Goal: Transaction & Acquisition: Purchase product/service

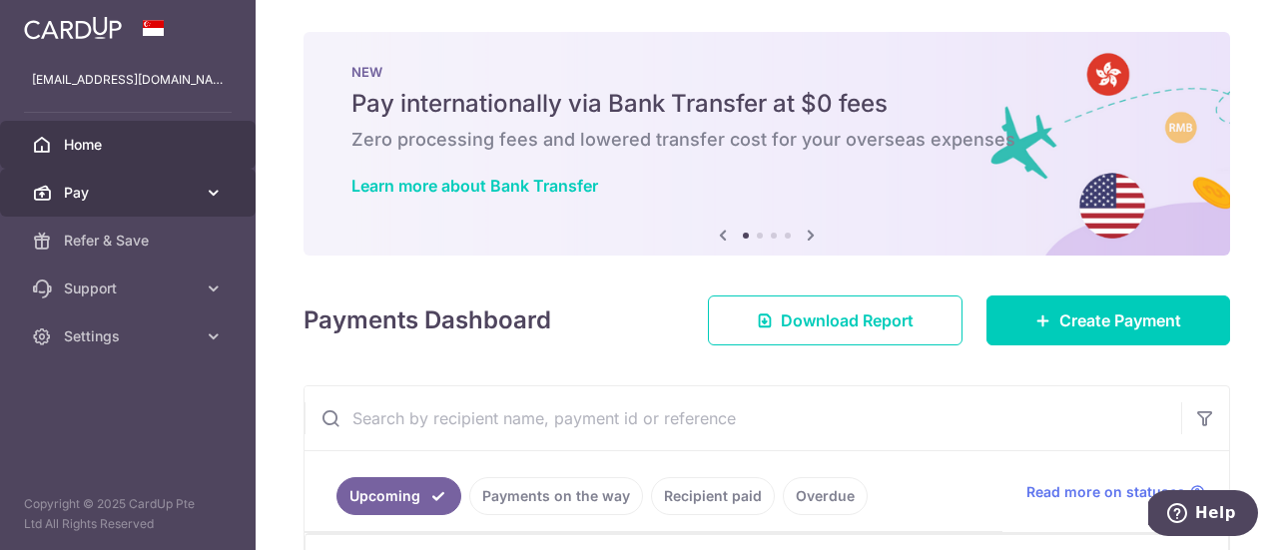
click at [116, 185] on span "Pay" at bounding box center [130, 193] width 132 height 20
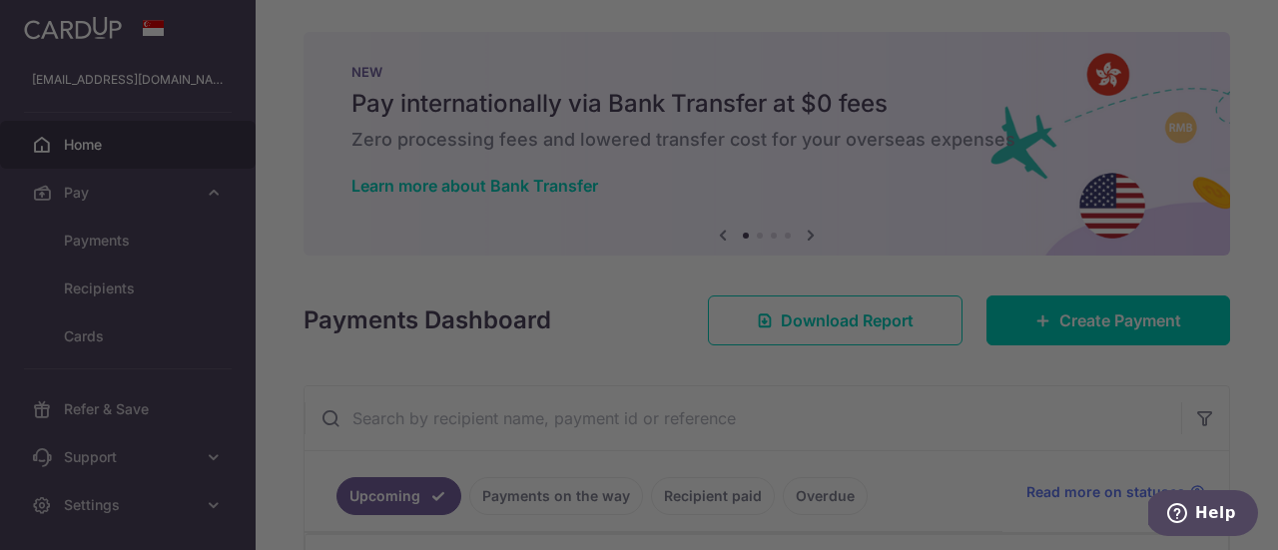
click at [967, 377] on div at bounding box center [645, 278] width 1291 height 556
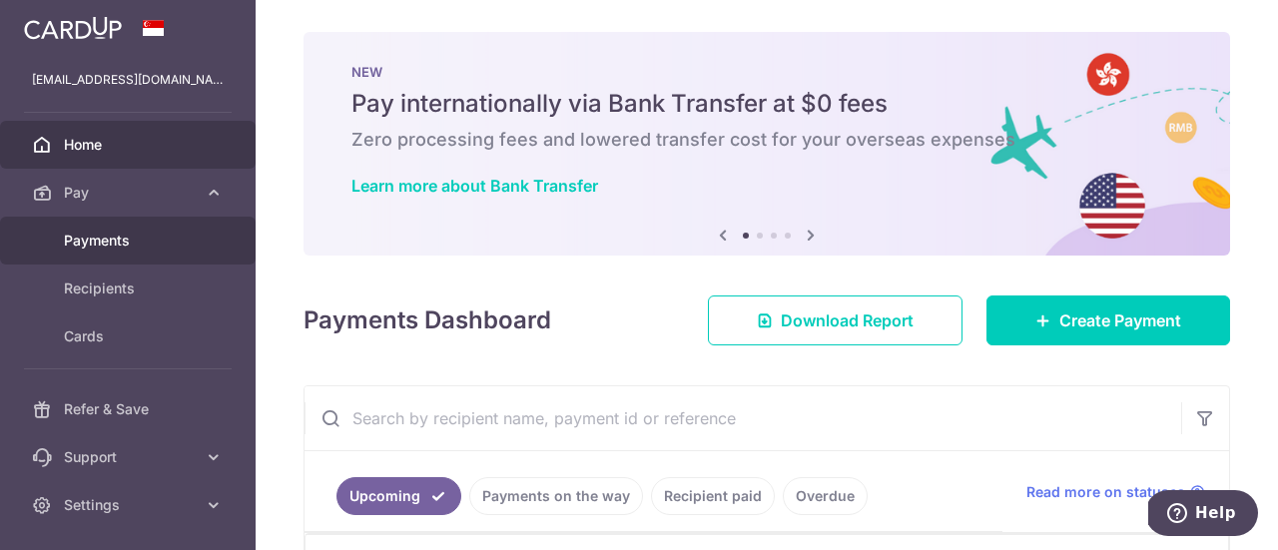
click at [129, 235] on span "Payments" at bounding box center [130, 241] width 132 height 20
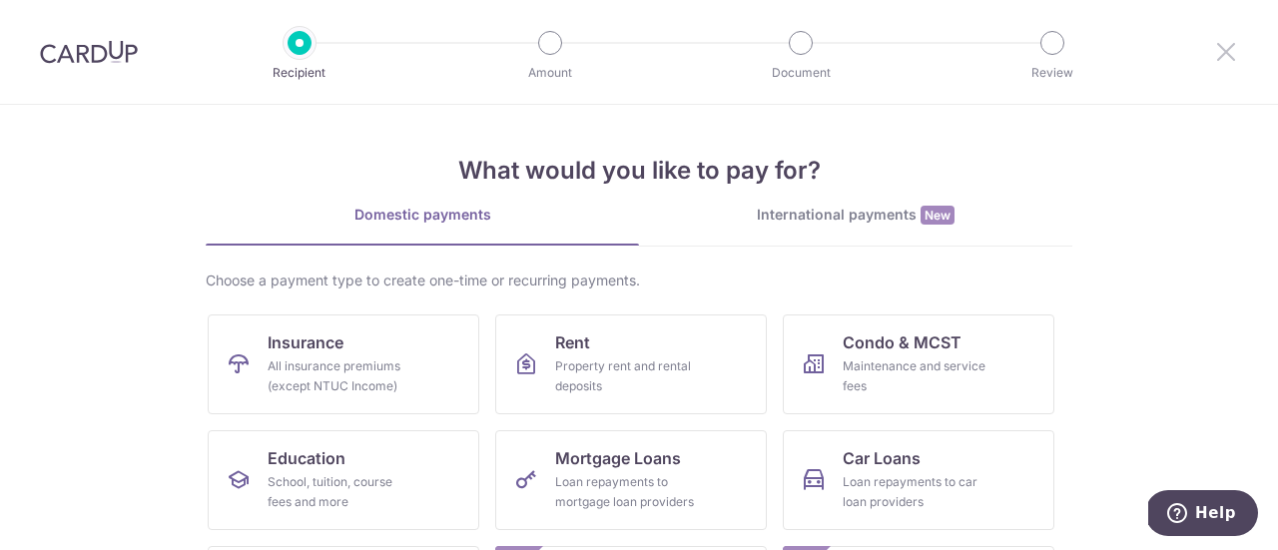
click at [1224, 50] on icon at bounding box center [1226, 51] width 24 height 25
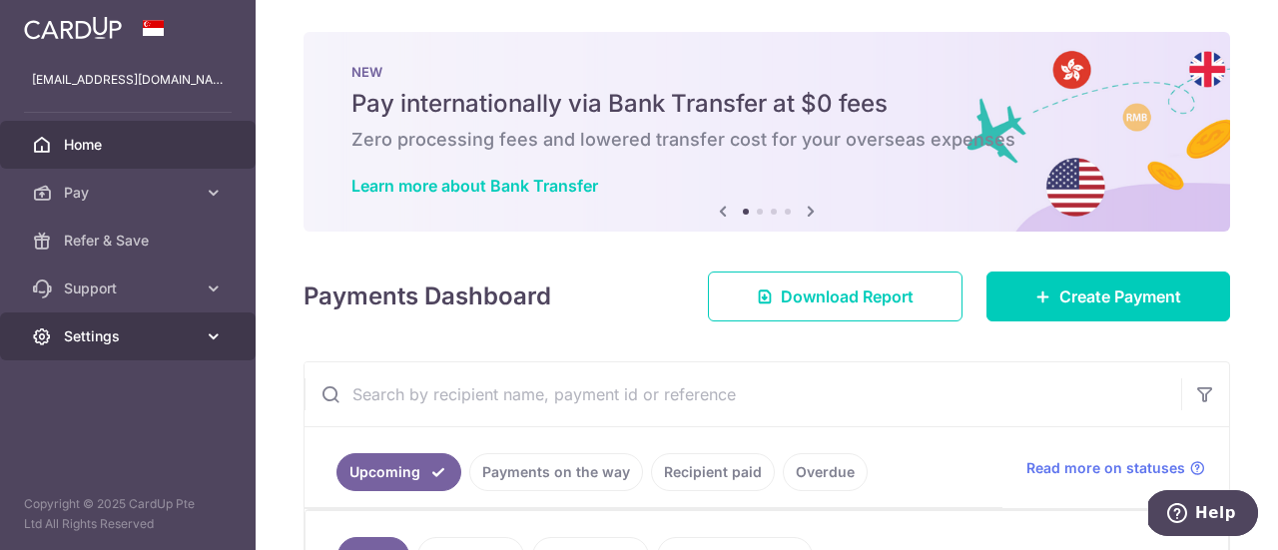
click at [170, 338] on span "Settings" at bounding box center [130, 336] width 132 height 20
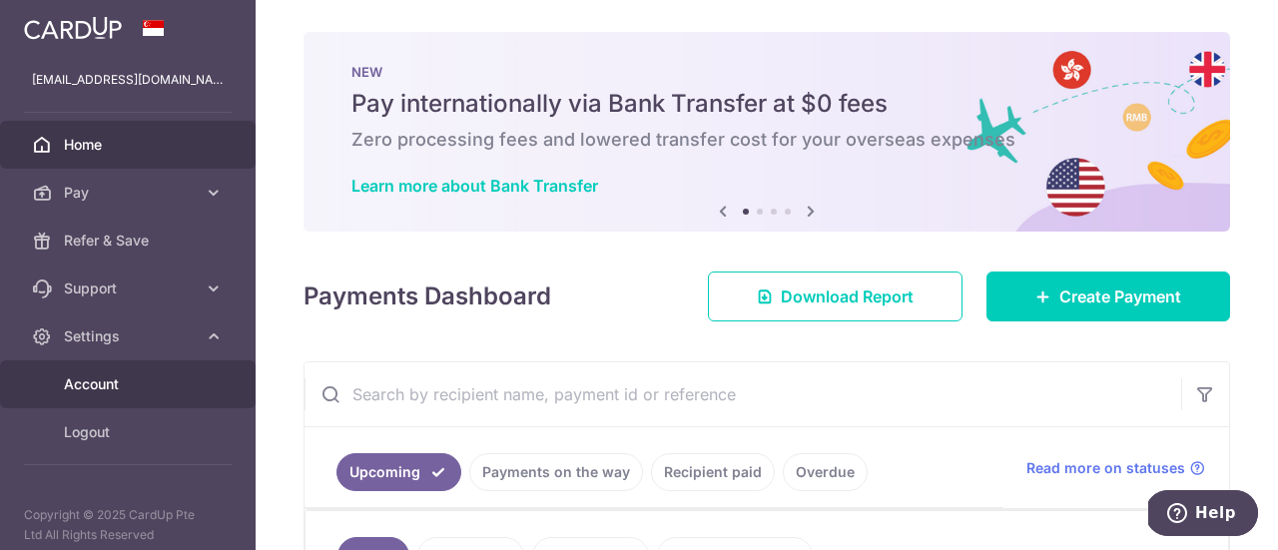
click at [134, 382] on span "Account" at bounding box center [130, 384] width 132 height 20
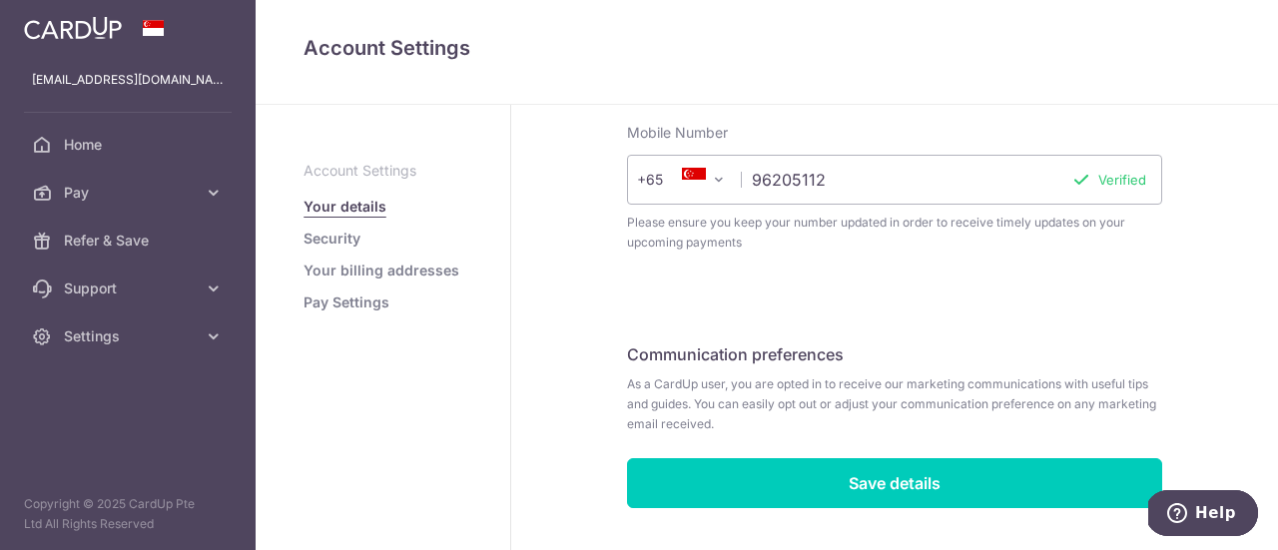
scroll to position [729, 0]
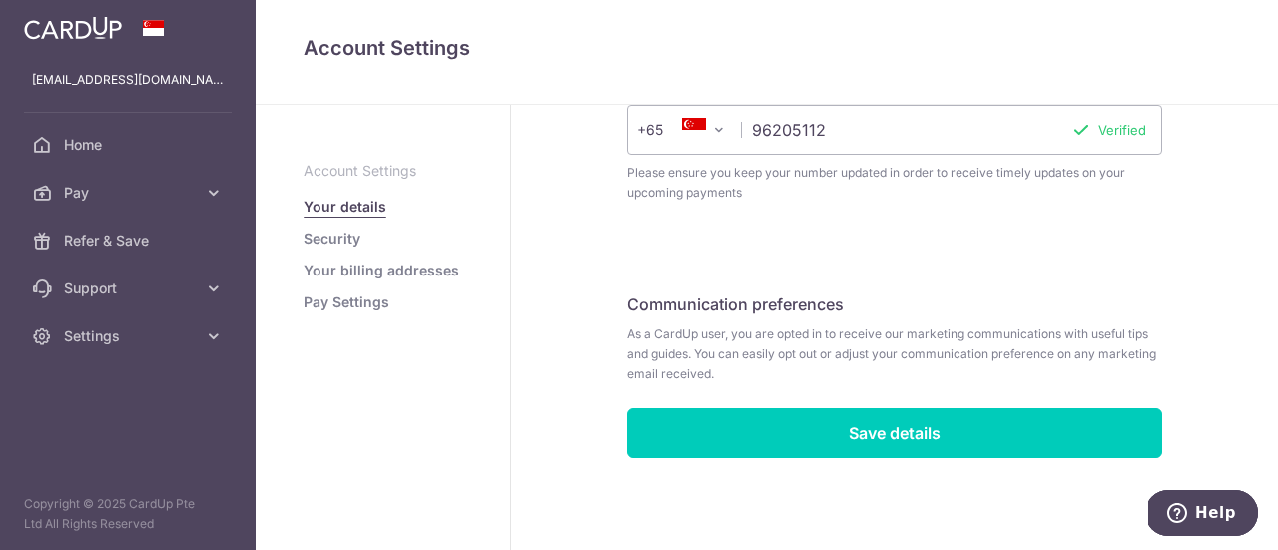
click at [338, 231] on link "Security" at bounding box center [331, 239] width 57 height 20
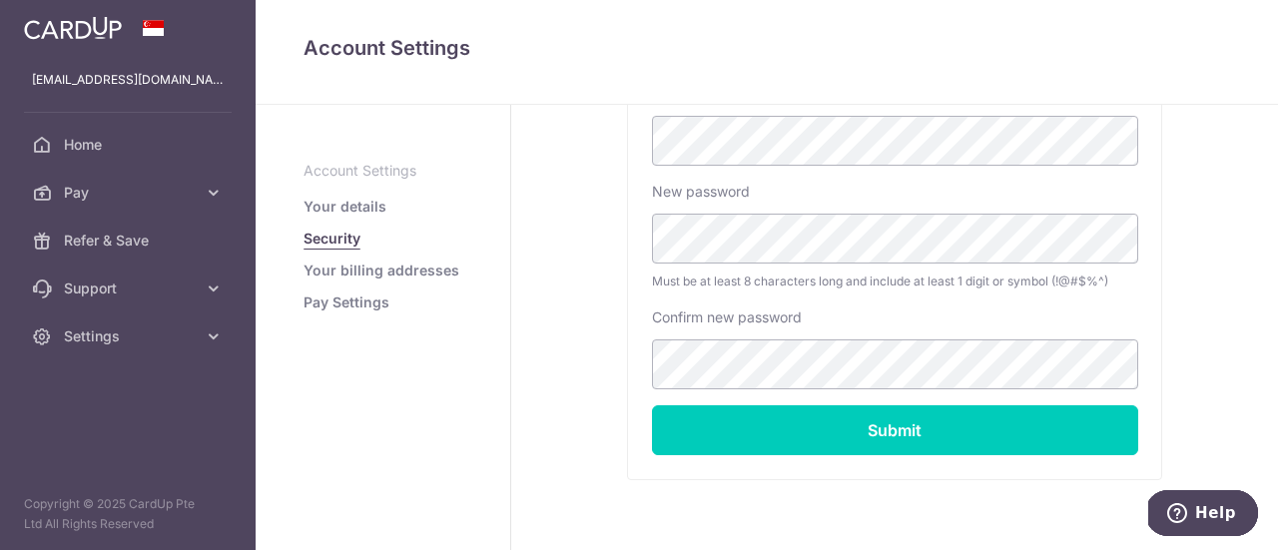
scroll to position [573, 0]
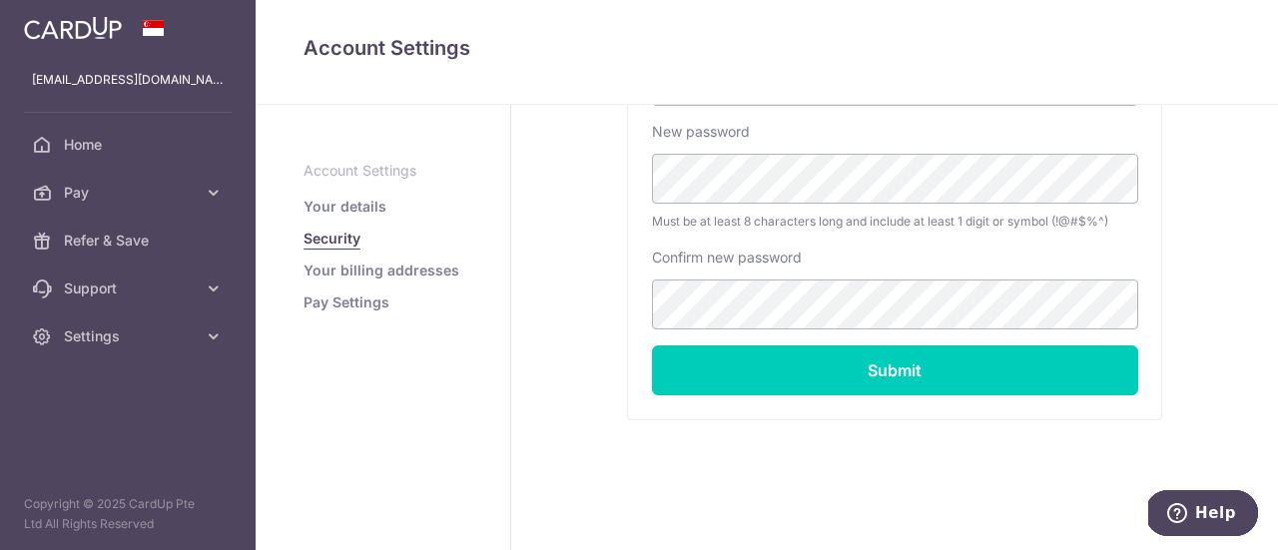
click at [353, 270] on link "Your billing addresses" at bounding box center [381, 271] width 156 height 20
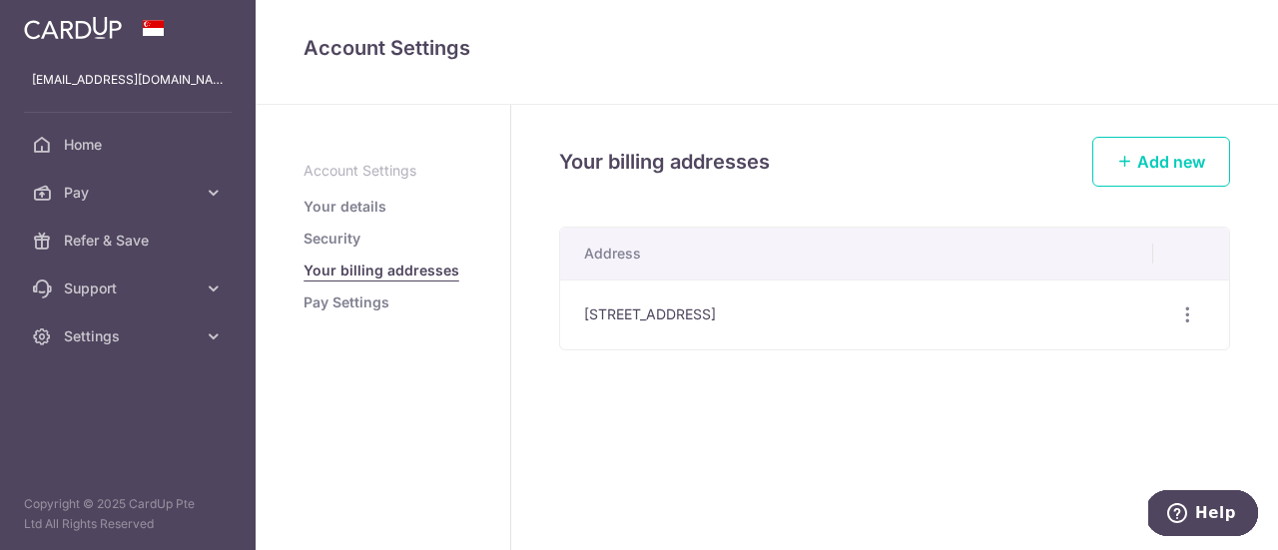
click at [351, 304] on link "Pay Settings" at bounding box center [346, 302] width 86 height 20
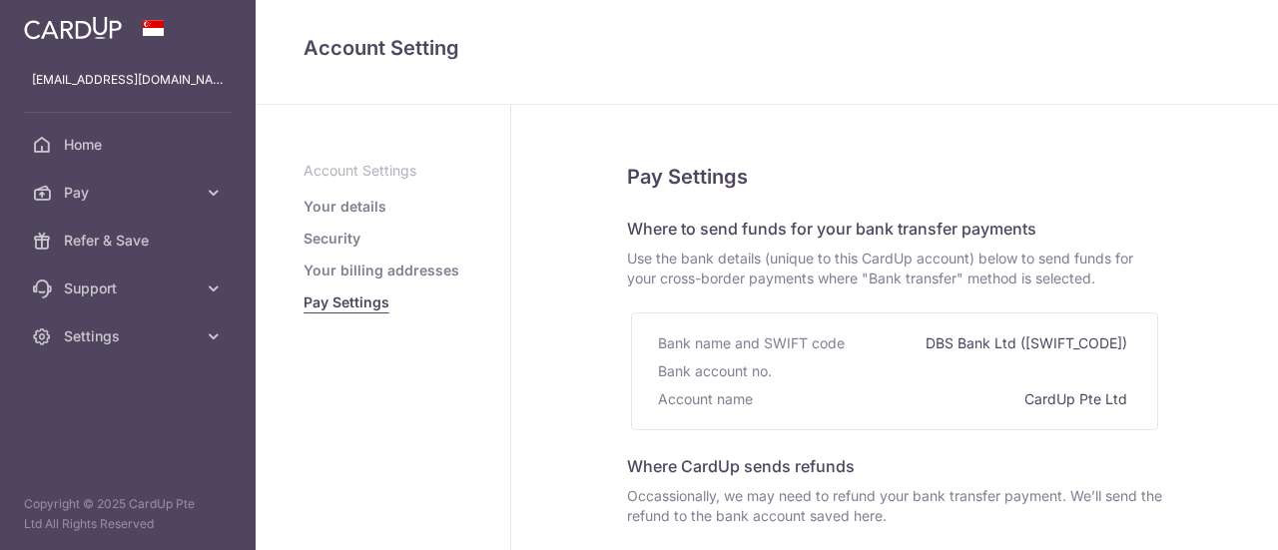
select select
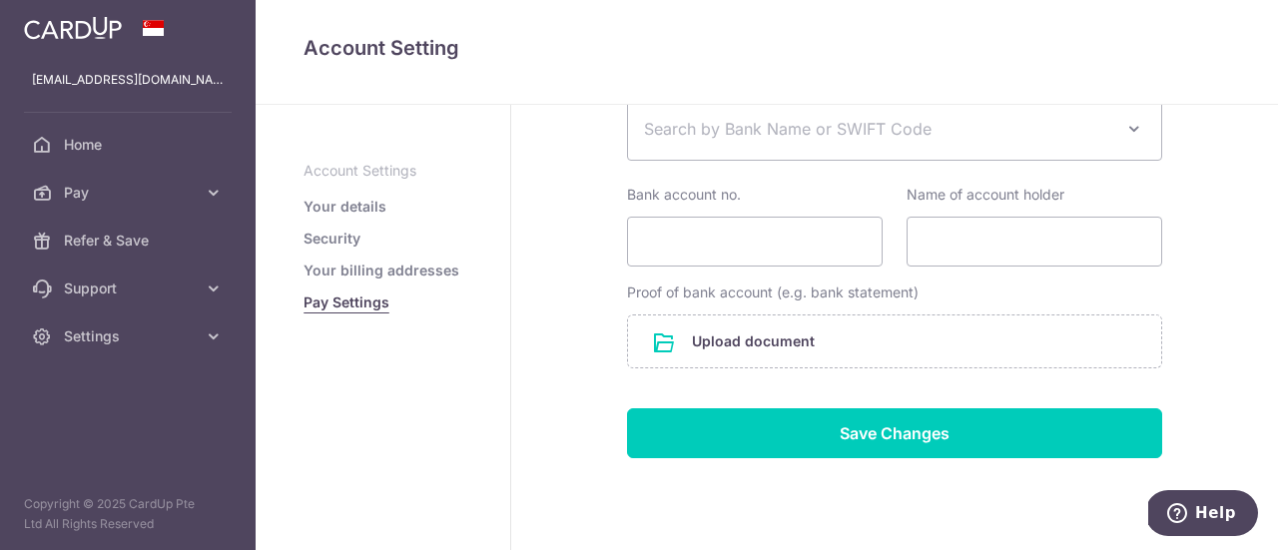
scroll to position [540, 0]
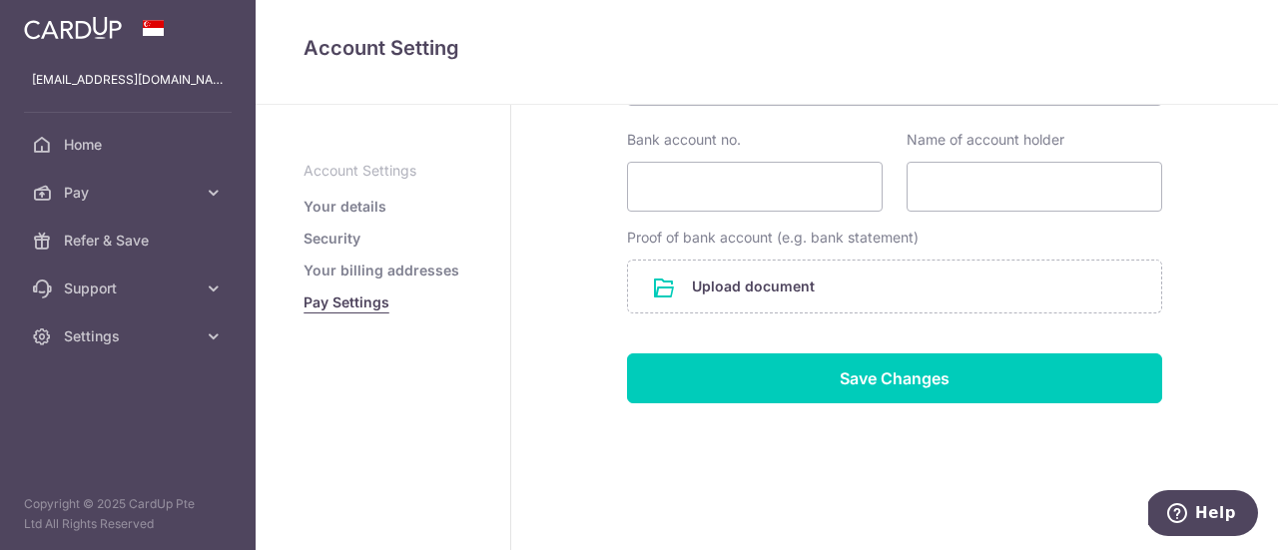
click at [323, 203] on link "Your details" at bounding box center [344, 207] width 83 height 20
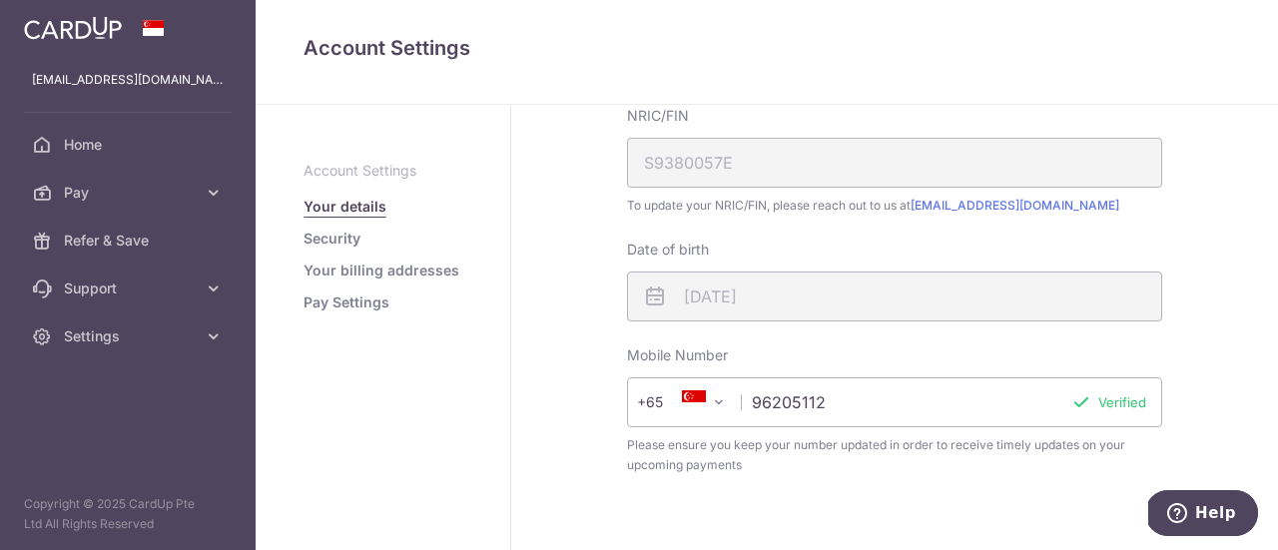
scroll to position [329, 0]
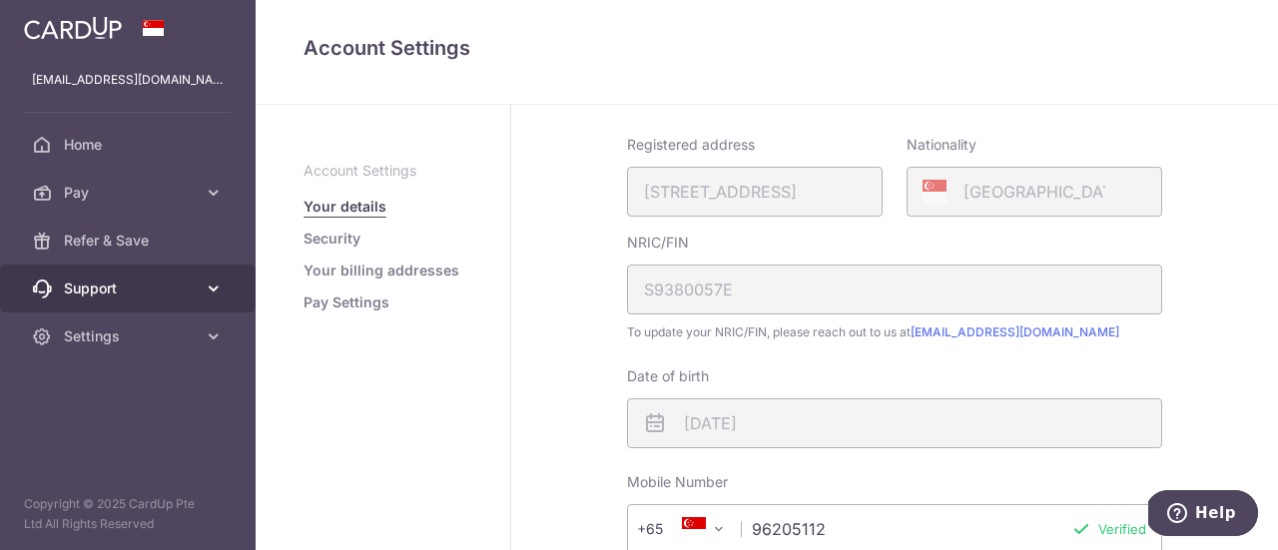
click at [103, 288] on span "Support" at bounding box center [130, 288] width 132 height 20
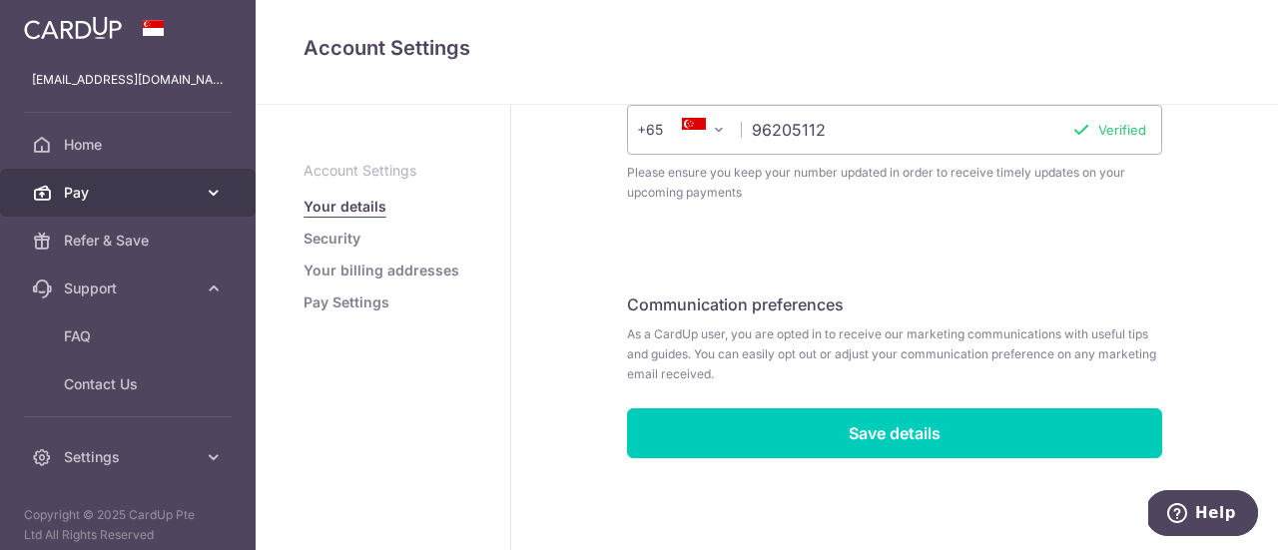
scroll to position [231, 0]
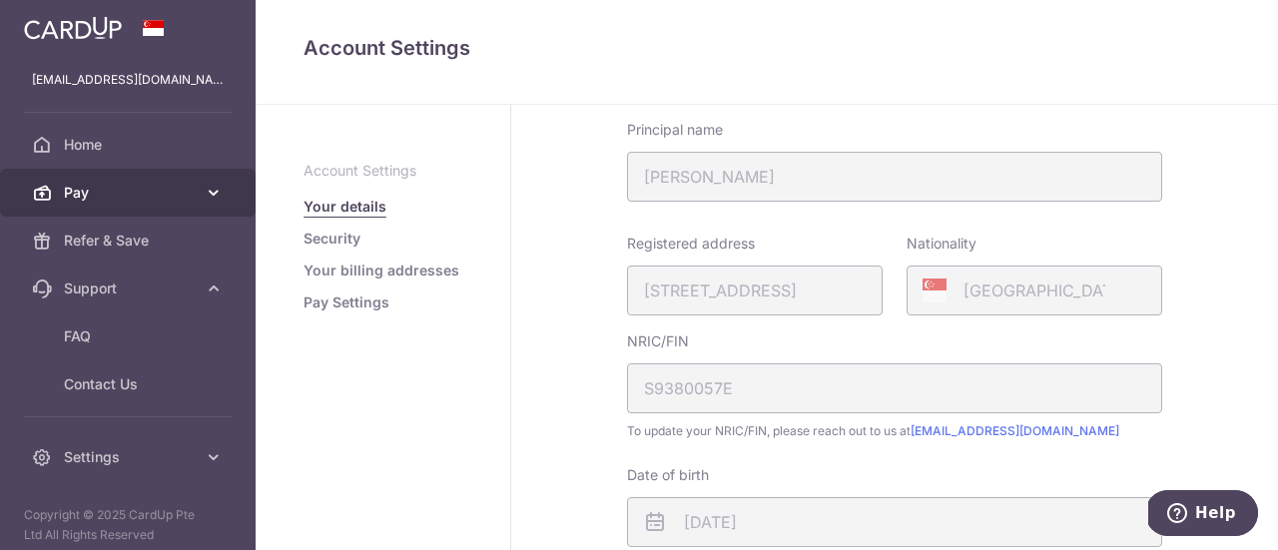
click at [75, 181] on link "Pay" at bounding box center [128, 193] width 256 height 48
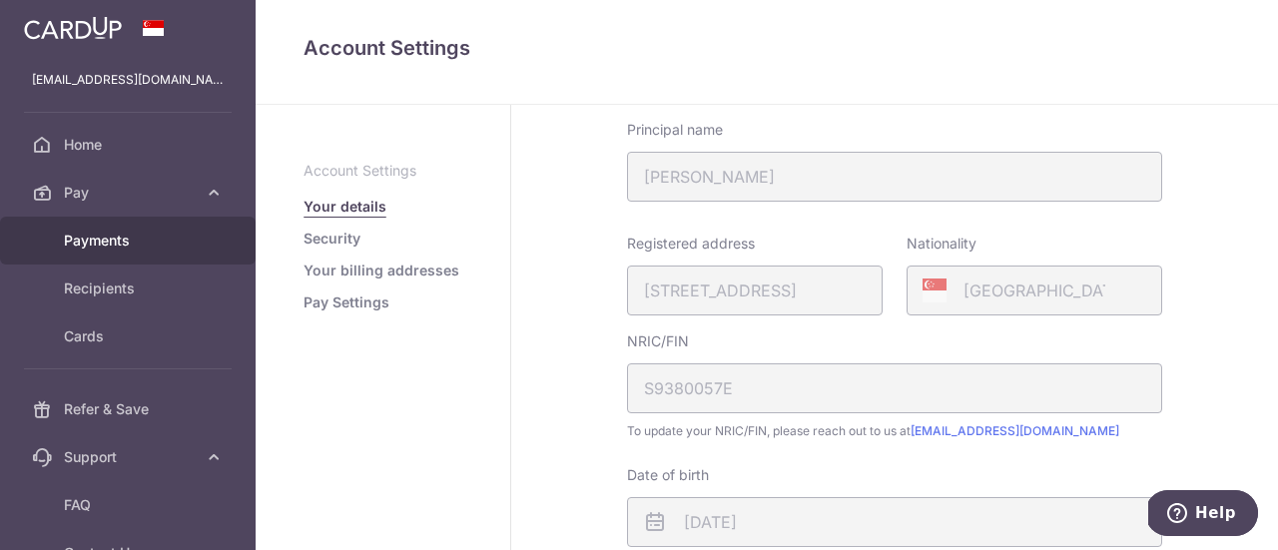
click at [84, 233] on span "Payments" at bounding box center [130, 241] width 132 height 20
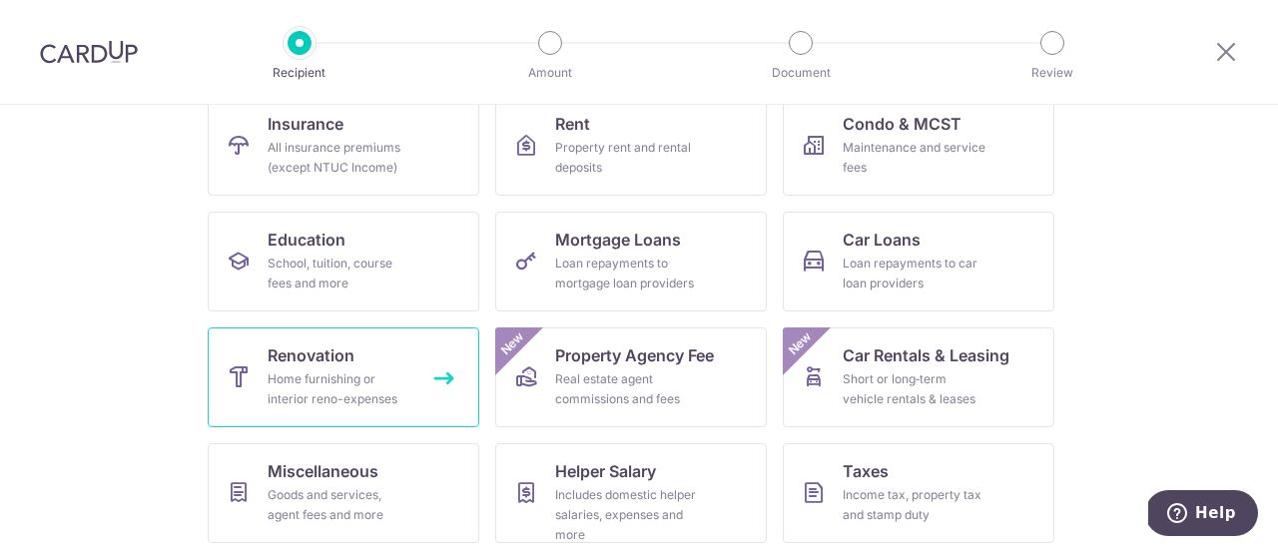
scroll to position [142, 0]
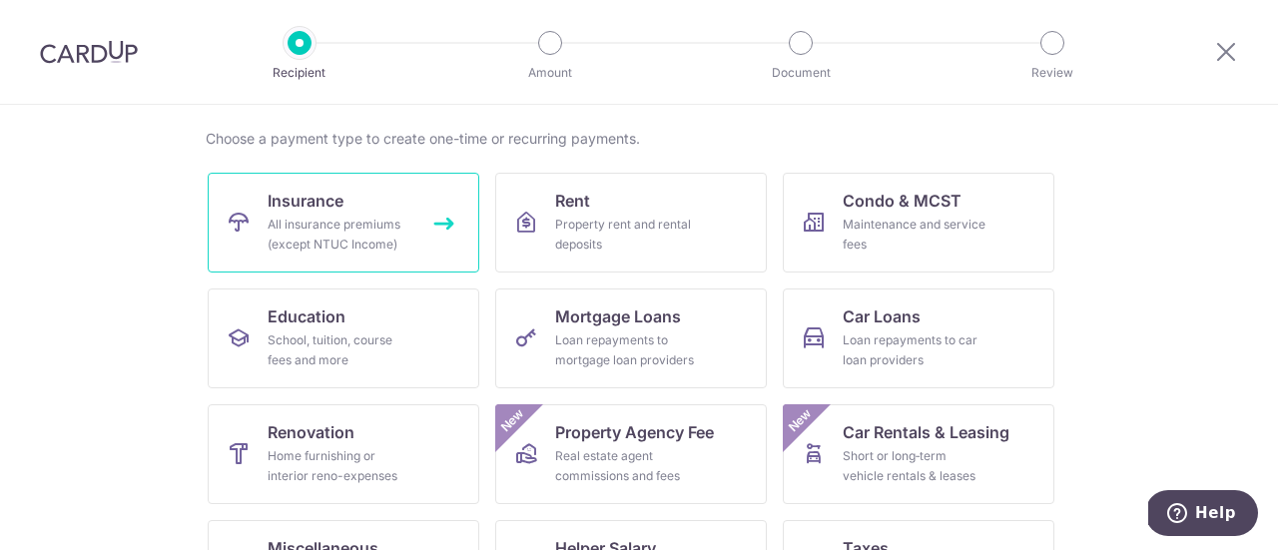
click at [318, 205] on span "Insurance" at bounding box center [306, 201] width 76 height 24
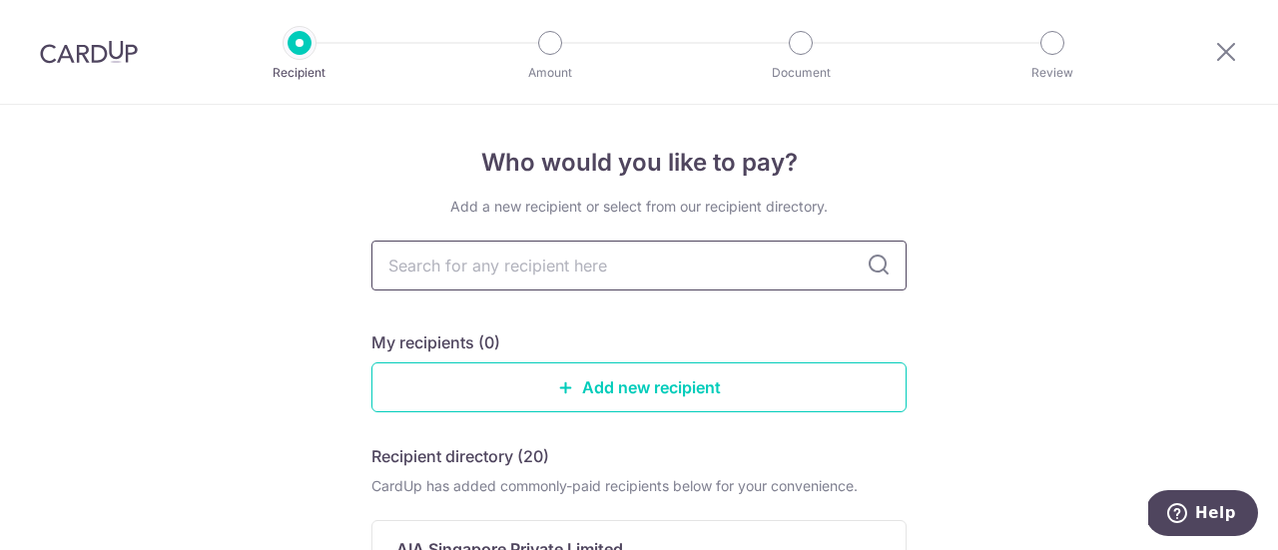
click at [589, 267] on input "text" at bounding box center [638, 266] width 535 height 50
type input "hsbc"
click at [876, 276] on icon at bounding box center [878, 266] width 24 height 24
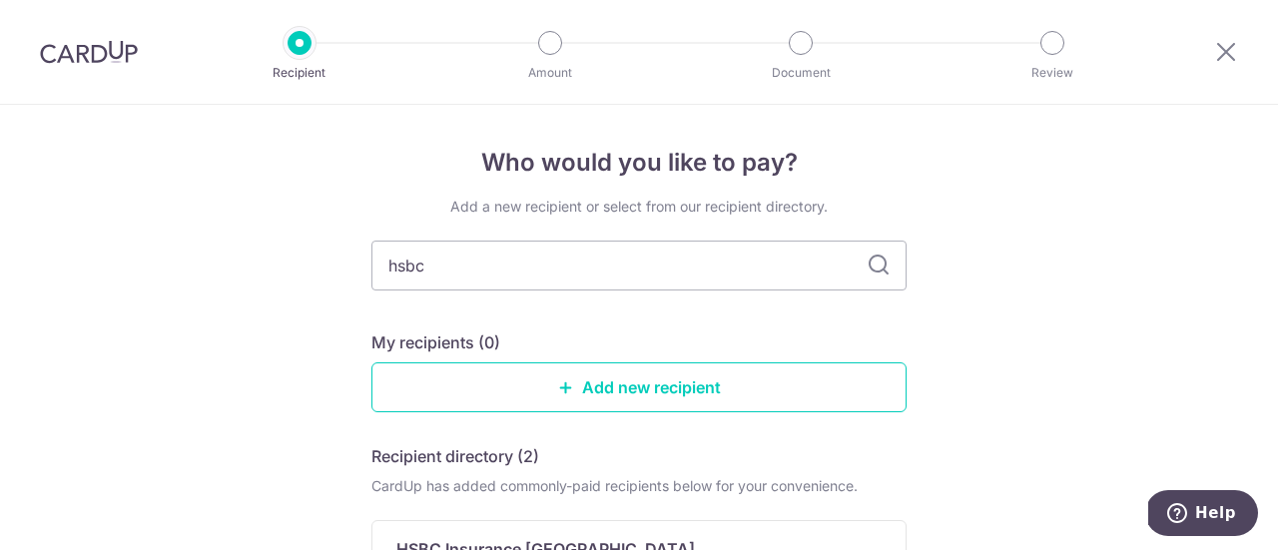
click at [870, 259] on icon at bounding box center [878, 266] width 24 height 24
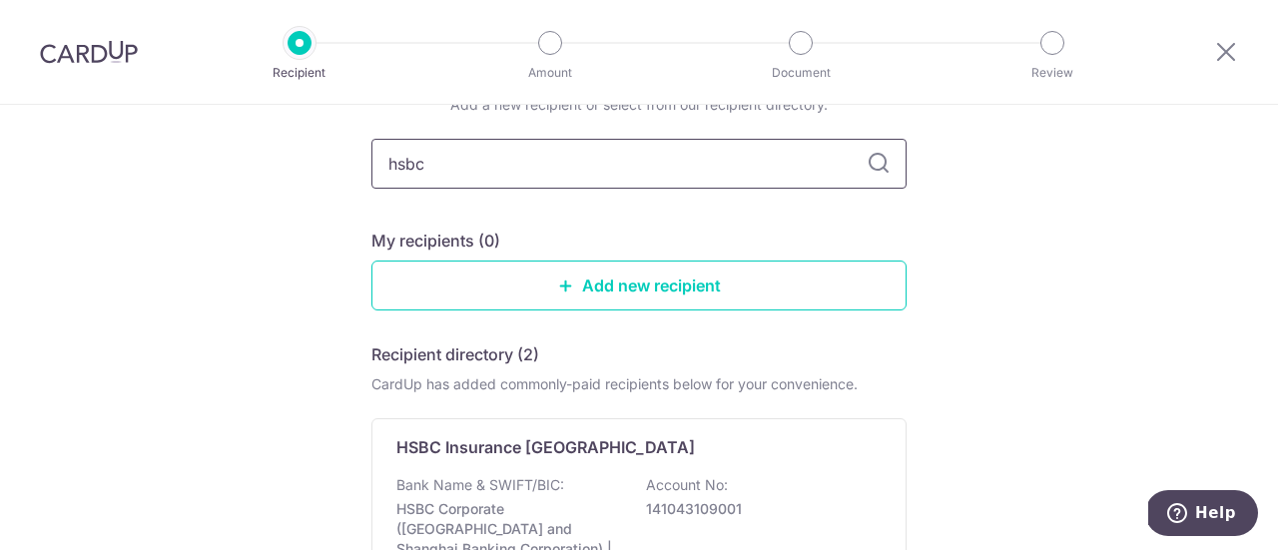
scroll to position [200, 0]
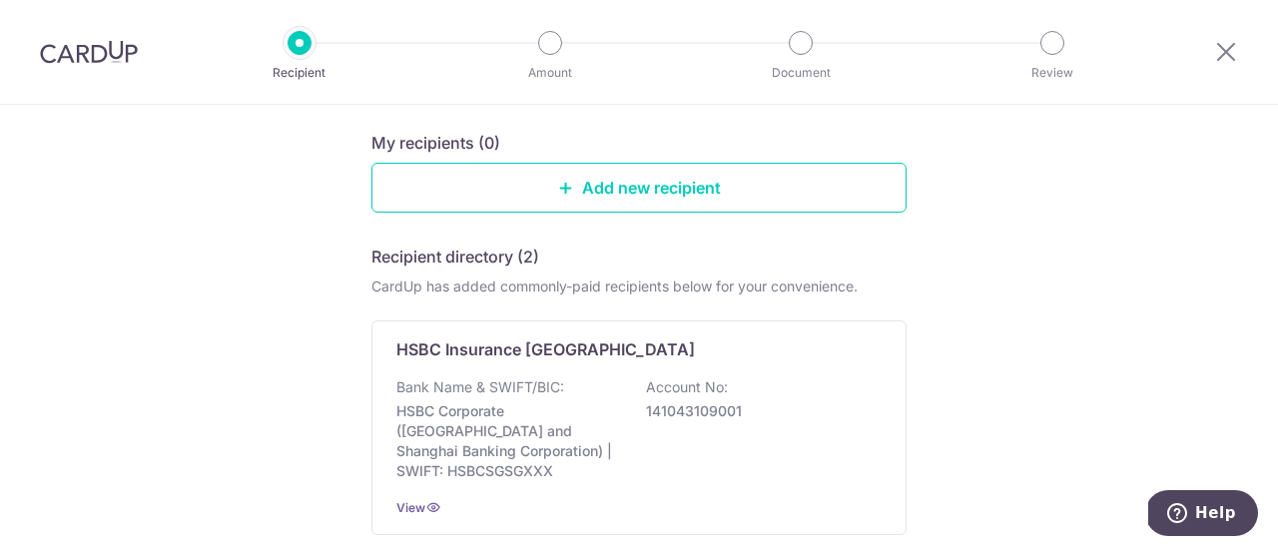
click at [950, 290] on div "Who would you like to pay? Add a new recipient or select from our recipient dir…" at bounding box center [639, 407] width 1278 height 1004
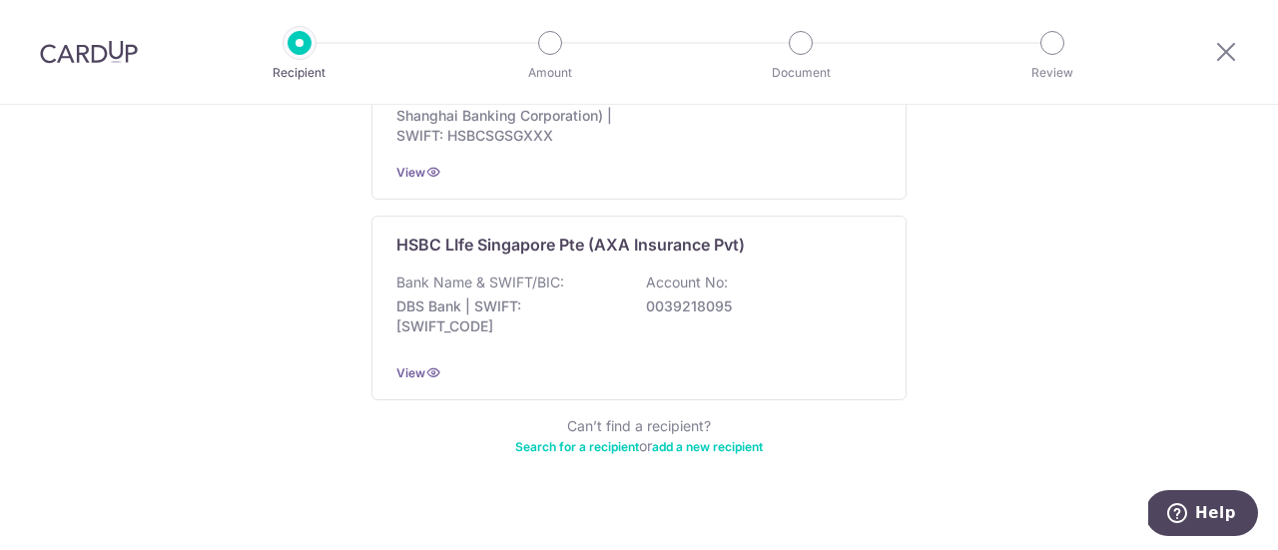
scroll to position [436, 0]
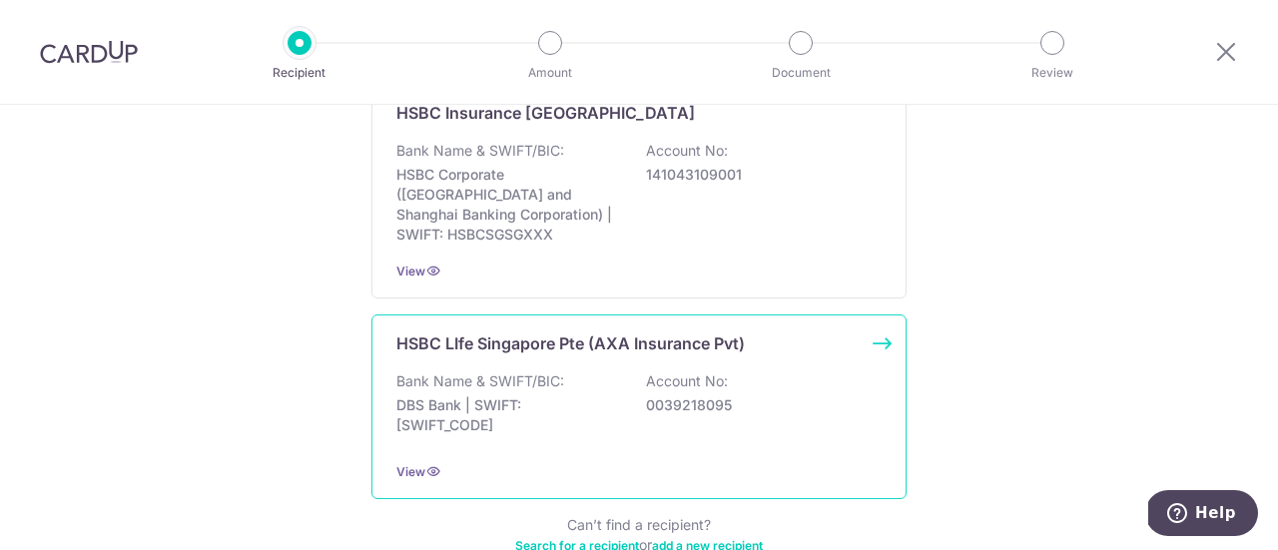
click at [613, 335] on div "HSBC LIfe Singapore Pte (AXA Insurance Pvt) Bank Name & SWIFT/BIC: DBS Bank | S…" at bounding box center [638, 406] width 535 height 185
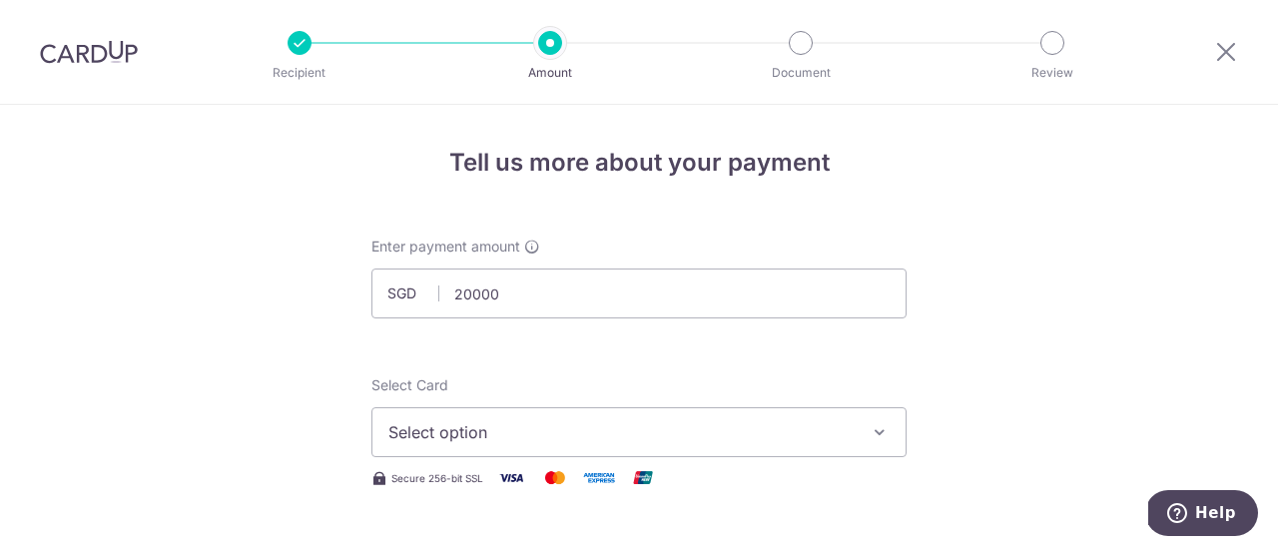
type input "20,000.00"
click at [580, 424] on span "Select option" at bounding box center [620, 432] width 465 height 24
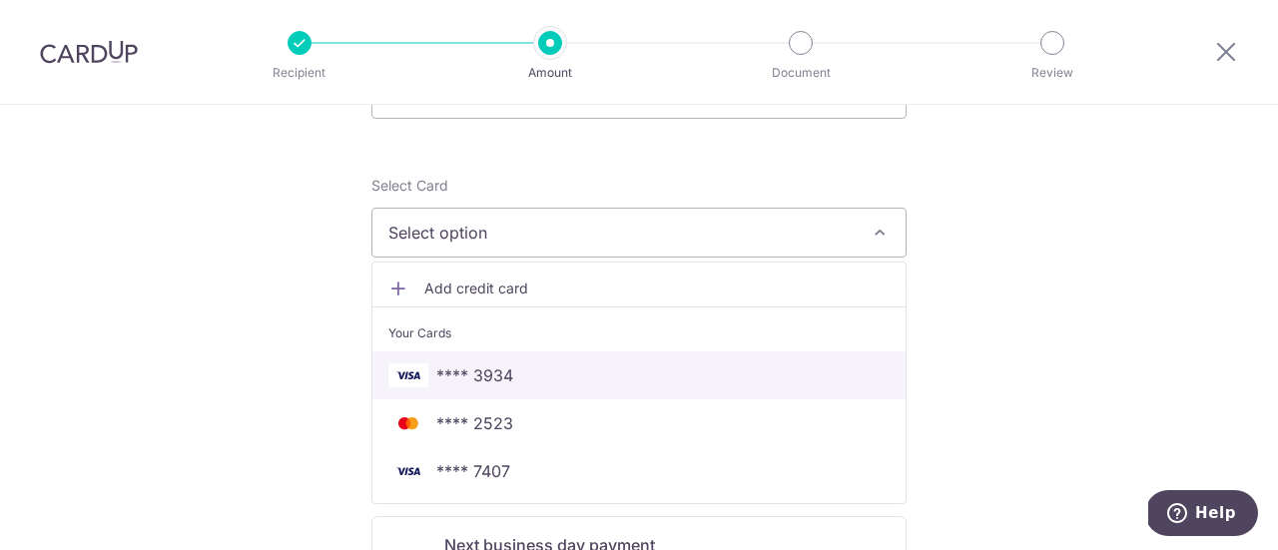
click at [541, 378] on span "**** 3934" at bounding box center [638, 375] width 501 height 24
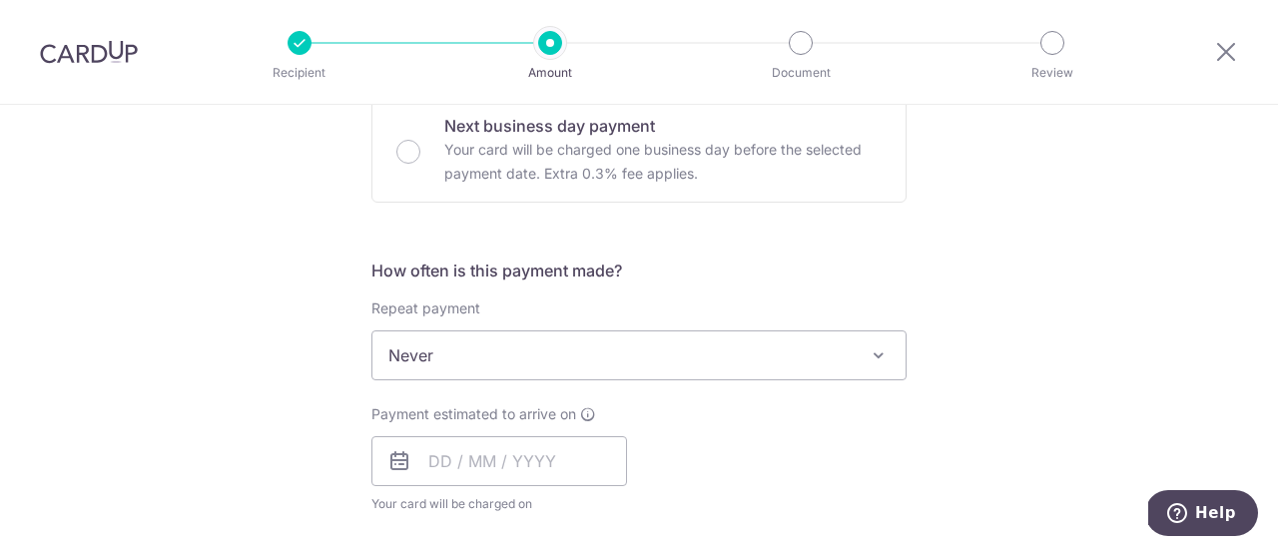
scroll to position [699, 0]
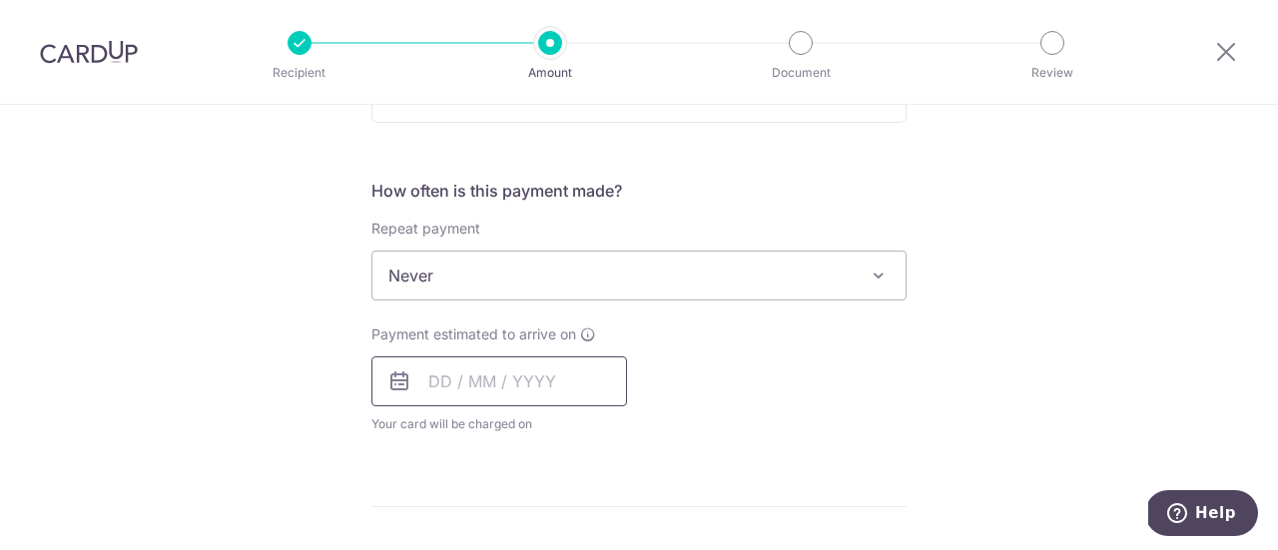
click at [537, 369] on input "text" at bounding box center [499, 381] width 256 height 50
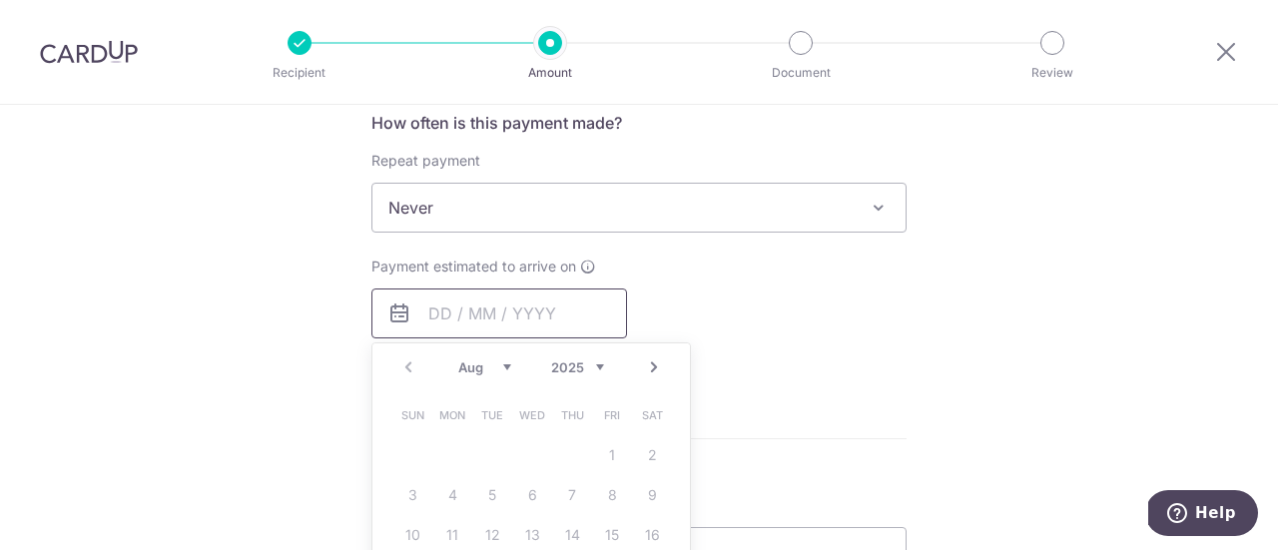
scroll to position [799, 0]
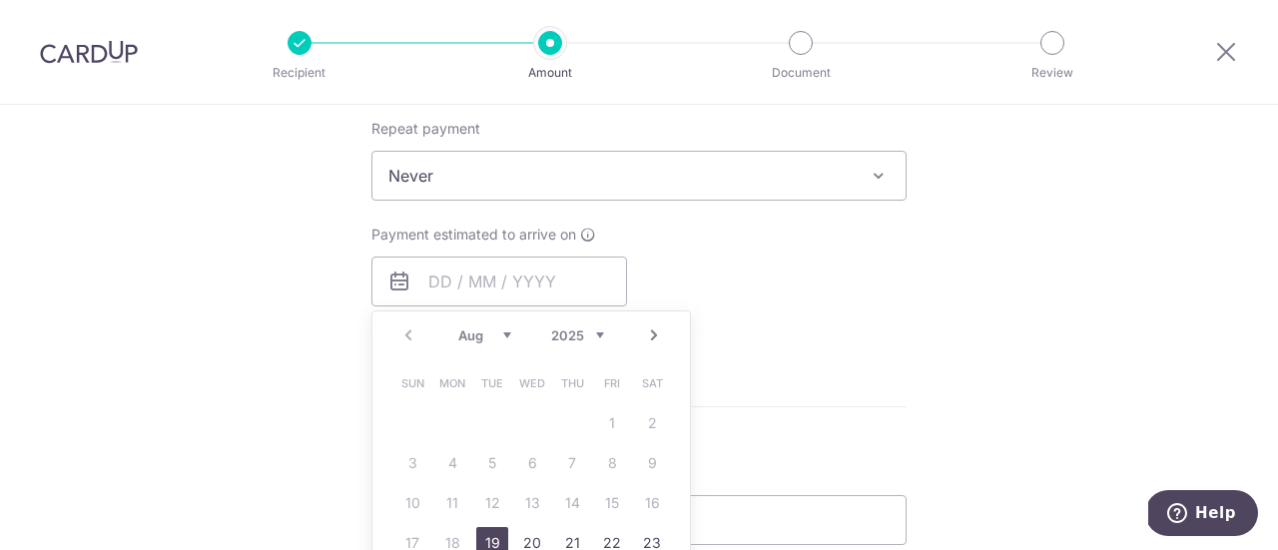
click at [497, 529] on link "19" at bounding box center [492, 543] width 32 height 32
type input "19/08/2025"
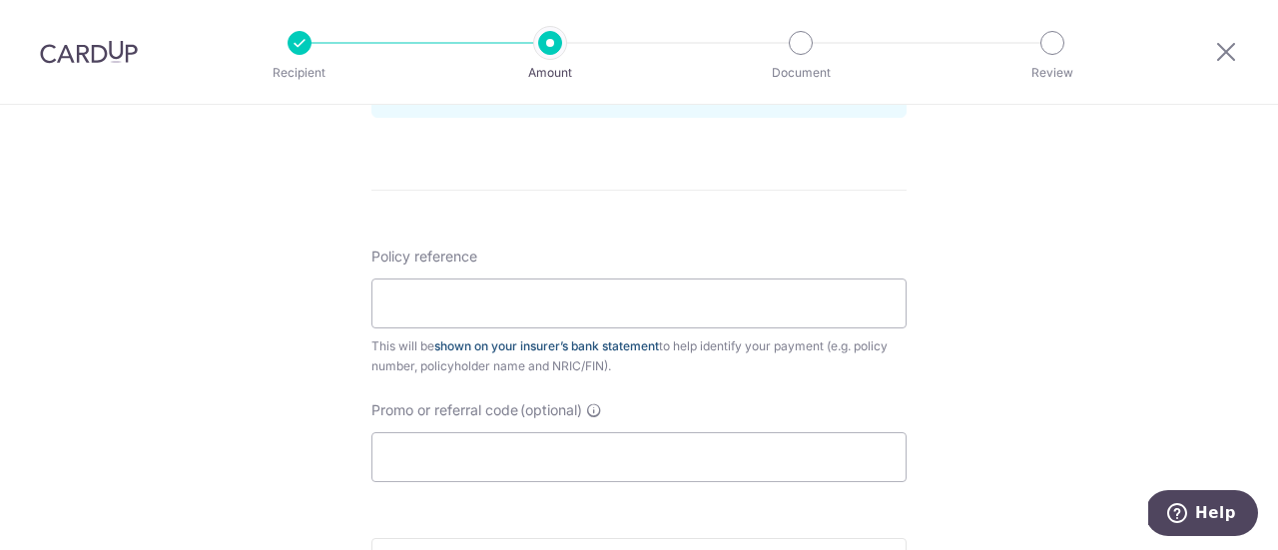
scroll to position [1098, 0]
click at [497, 292] on input "Policy reference" at bounding box center [638, 302] width 535 height 50
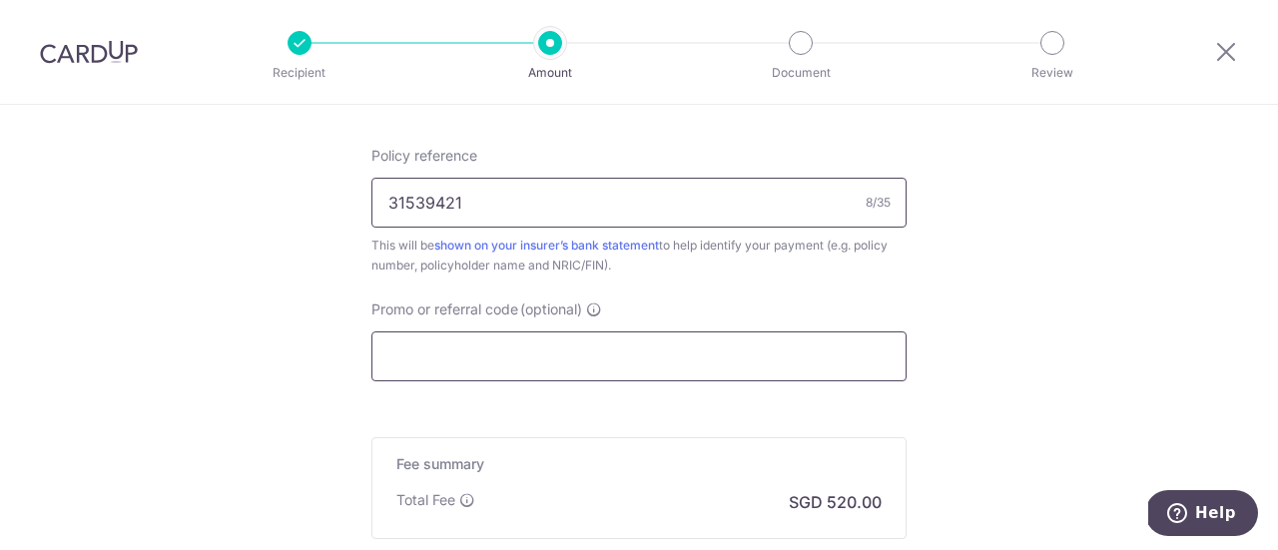
type input "31539421"
click at [655, 356] on input "Promo or referral code (optional)" at bounding box center [638, 356] width 535 height 50
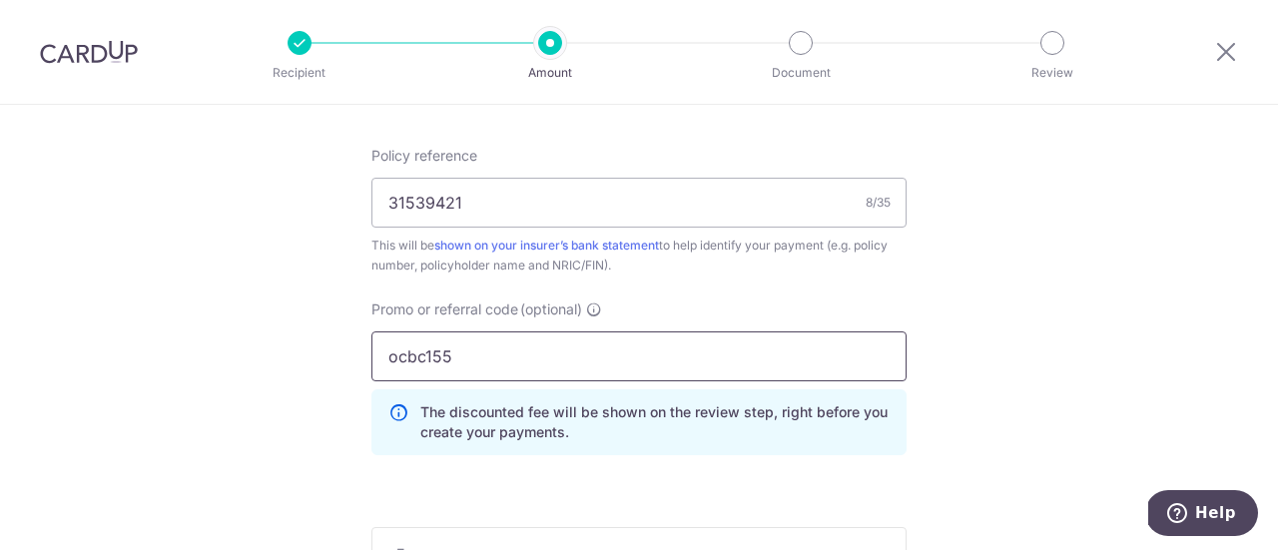
type input "ocbc155"
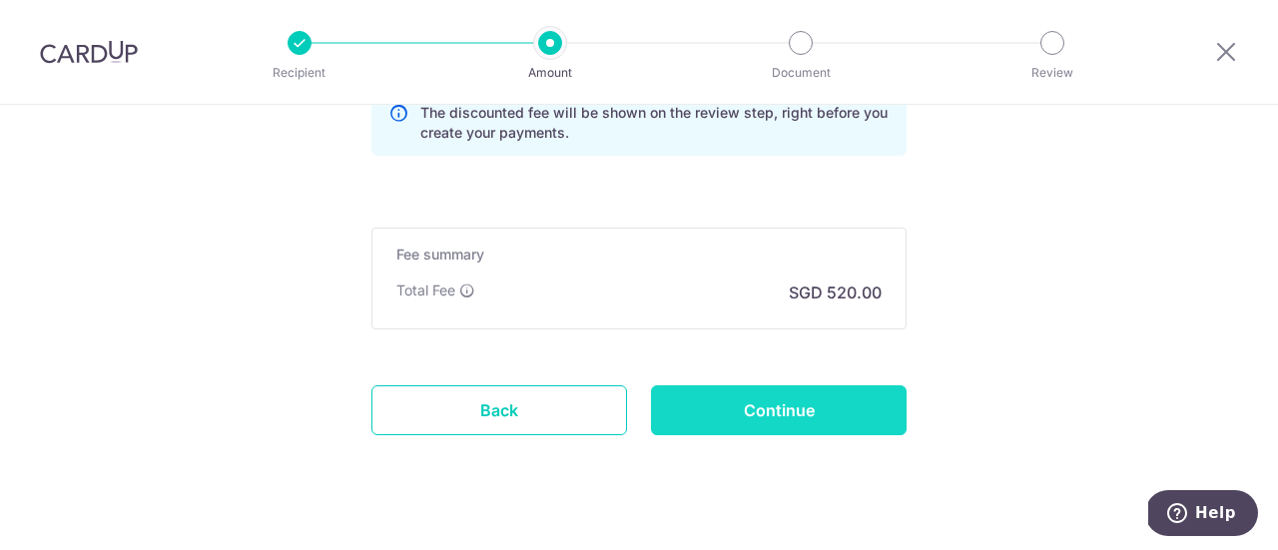
click at [794, 407] on input "Continue" at bounding box center [779, 410] width 256 height 50
type input "Create Schedule"
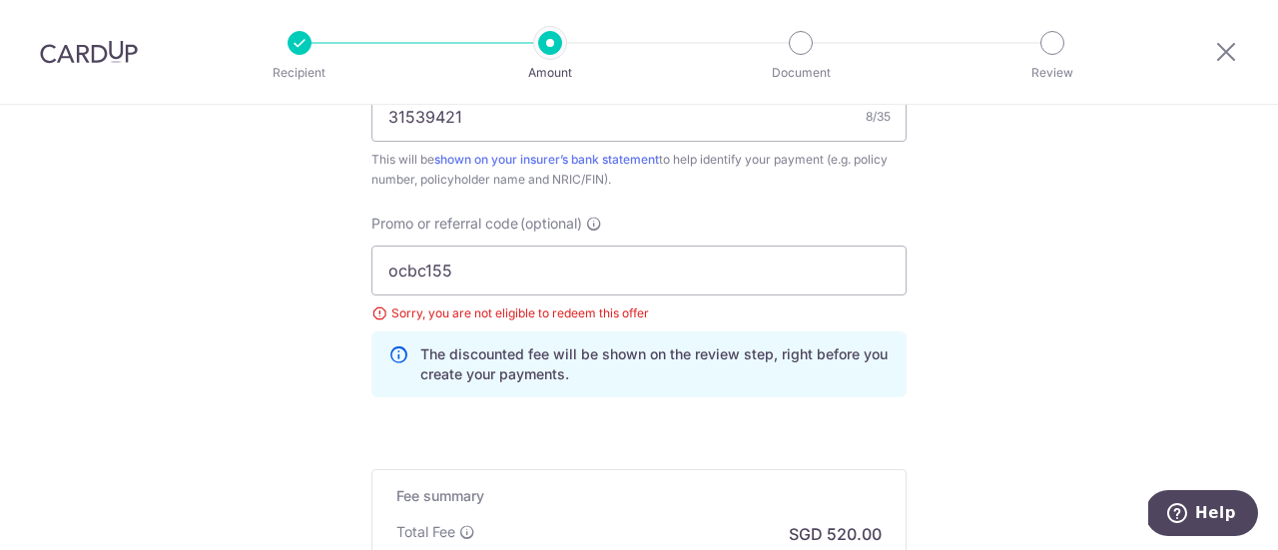
scroll to position [1280, 0]
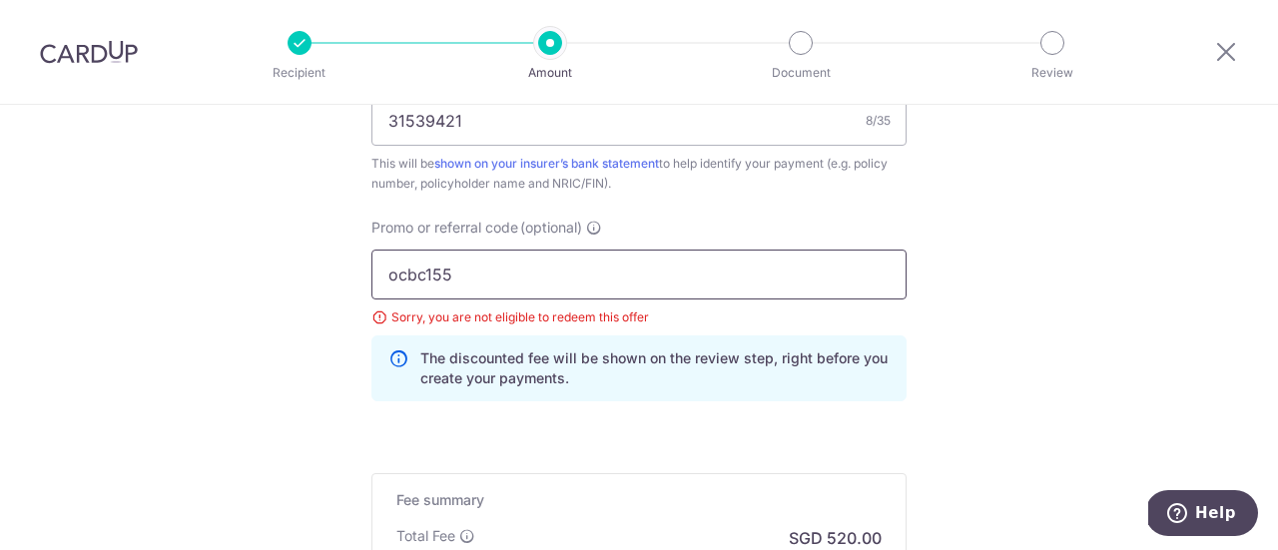
click at [495, 282] on input "ocbc155" at bounding box center [638, 275] width 535 height 50
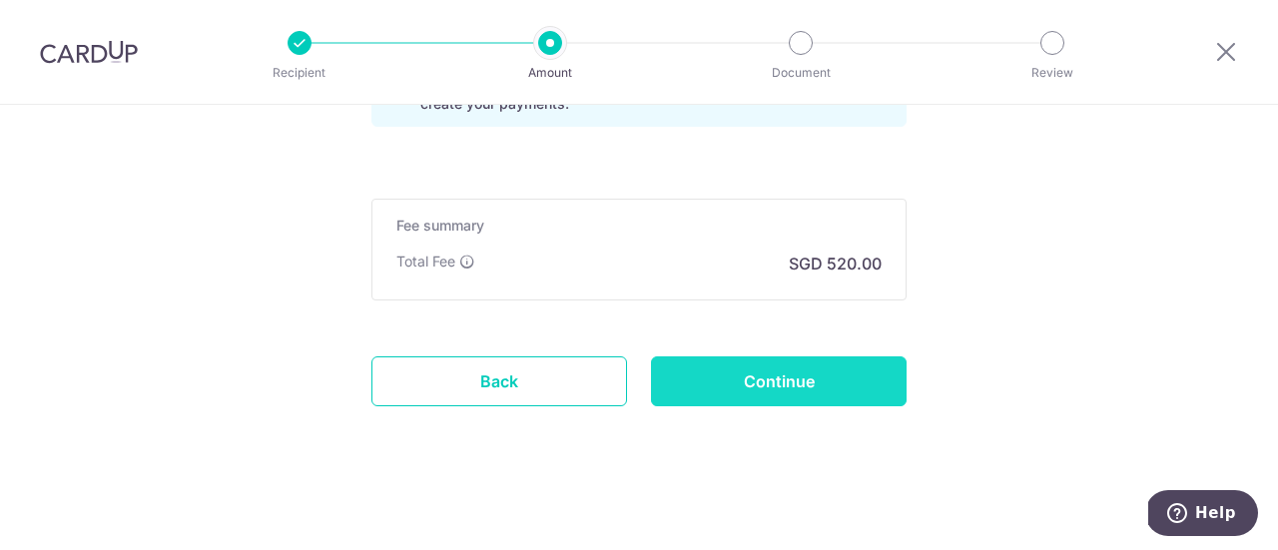
type input "ocbc195"
click at [755, 377] on input "Continue" at bounding box center [779, 381] width 256 height 50
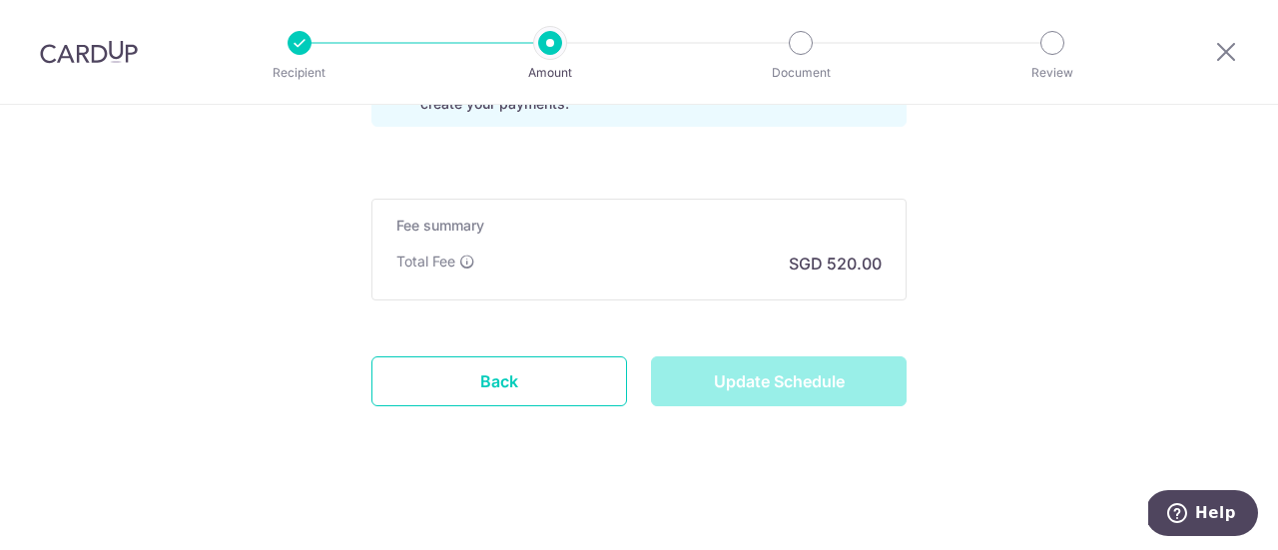
type input "Update Schedule"
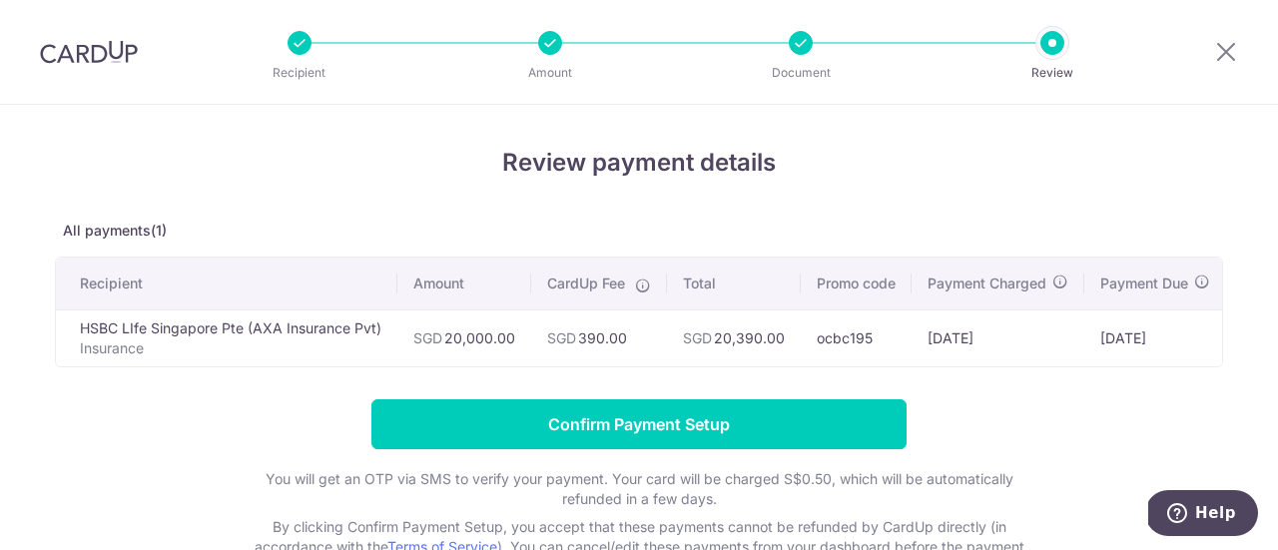
drag, startPoint x: 736, startPoint y: 341, endPoint x: 794, endPoint y: 343, distance: 57.9
click at [794, 343] on td "SGD 20,390.00" at bounding box center [734, 337] width 134 height 57
click at [1230, 44] on icon at bounding box center [1226, 51] width 24 height 25
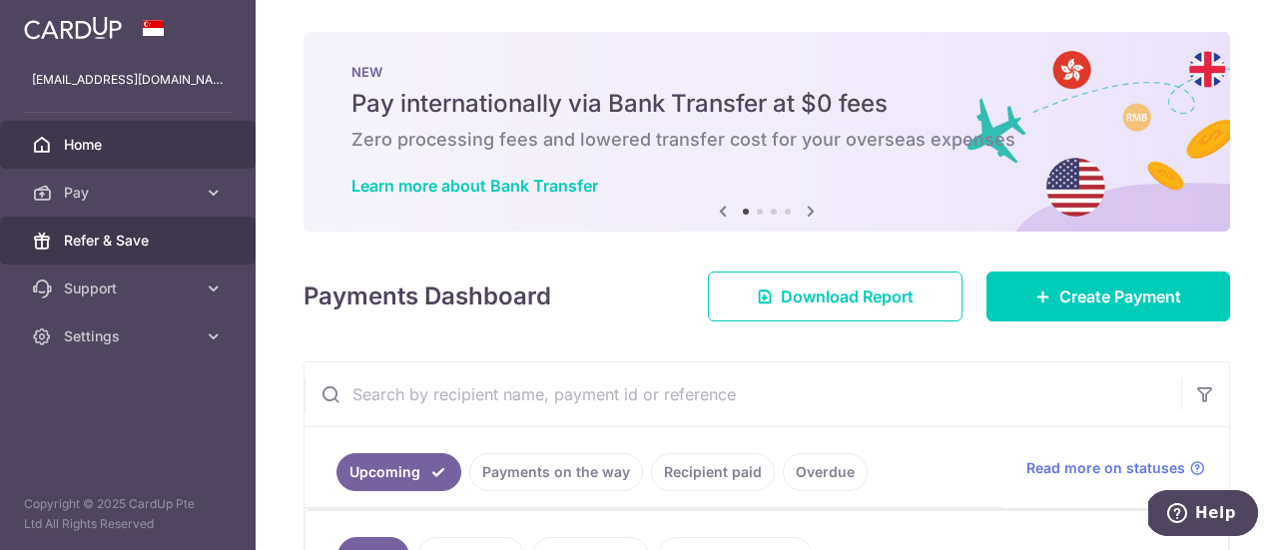
click at [122, 235] on span "Refer & Save" at bounding box center [130, 241] width 132 height 20
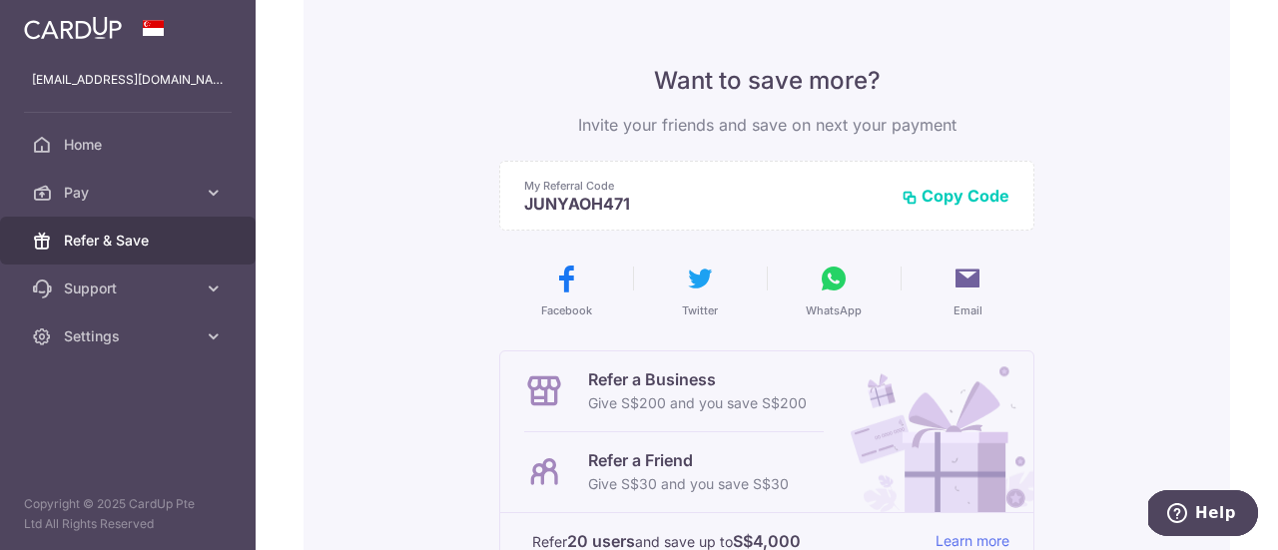
scroll to position [200, 0]
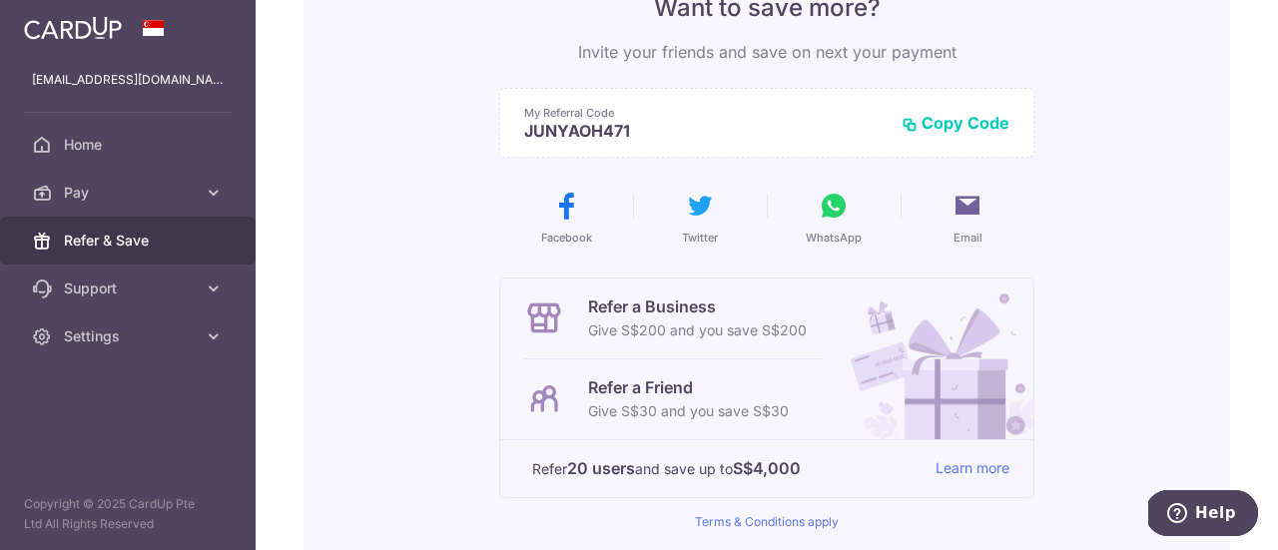
click at [623, 408] on p "Give S$30 and you save S$30" at bounding box center [688, 411] width 201 height 24
click at [681, 413] on p "Give S$30 and you save S$30" at bounding box center [688, 411] width 201 height 24
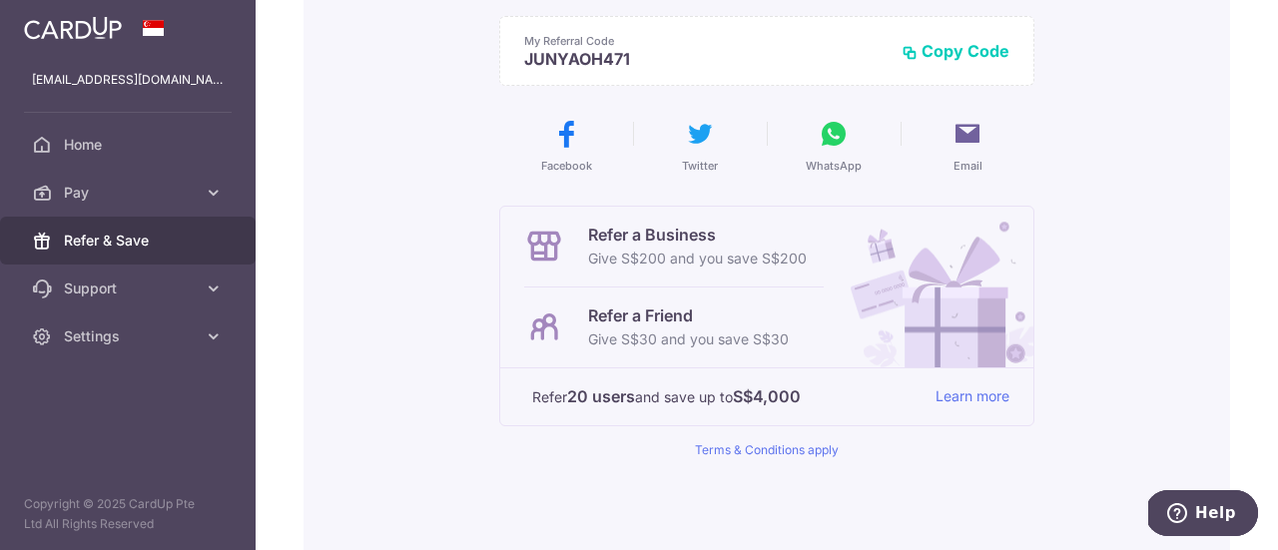
scroll to position [299, 0]
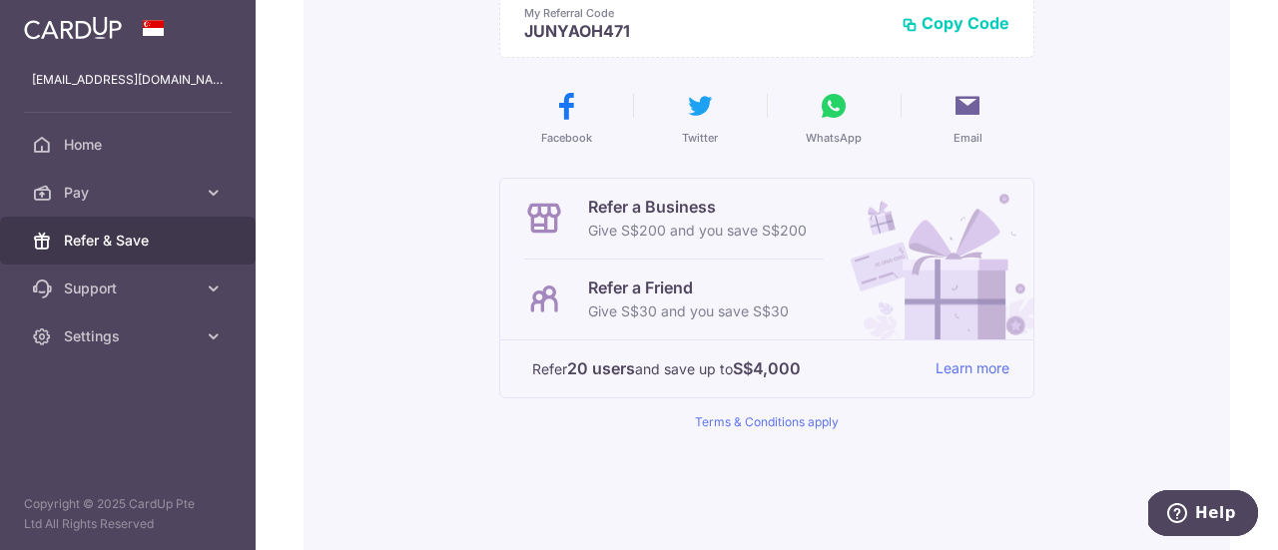
click at [625, 311] on p "Give S$30 and you save S$30" at bounding box center [688, 311] width 201 height 24
click at [623, 311] on p "Give S$30 and you save S$30" at bounding box center [688, 311] width 201 height 24
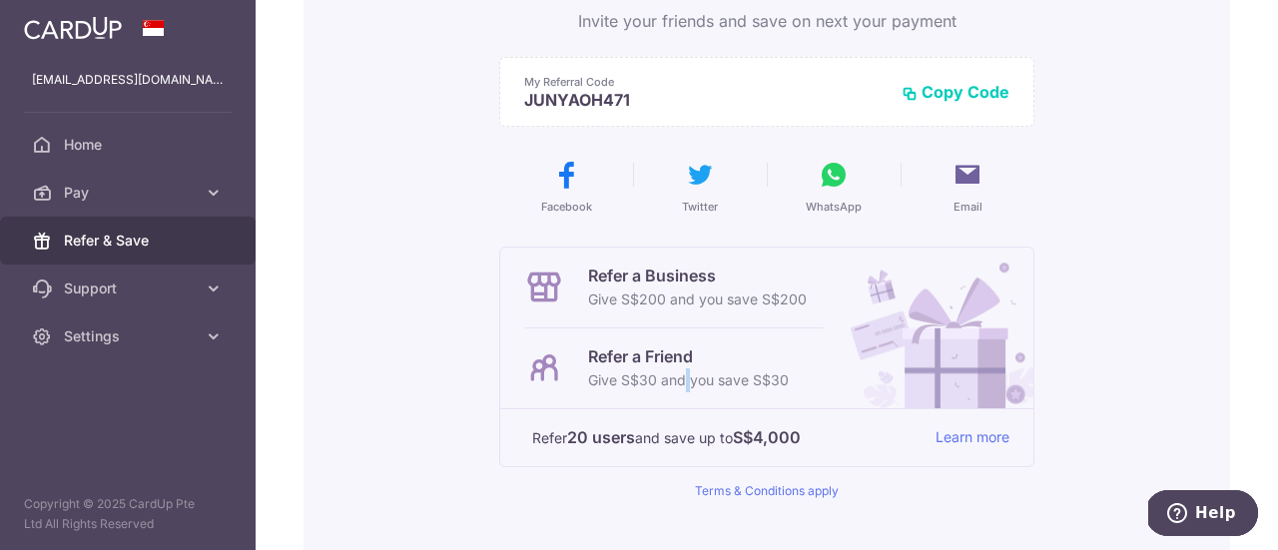
scroll to position [200, 0]
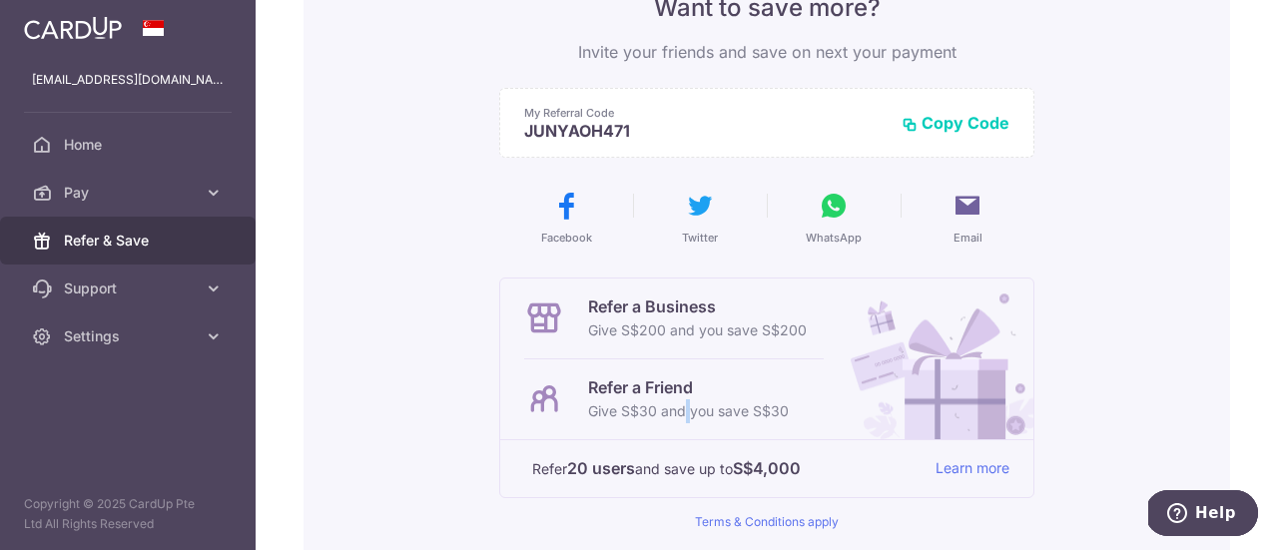
click at [830, 205] on icon at bounding box center [834, 206] width 32 height 32
click at [818, 209] on icon at bounding box center [834, 206] width 32 height 32
click at [840, 215] on icon at bounding box center [834, 206] width 32 height 32
click at [1174, 140] on div "Want to save more? Invite your friends and save on next your payment My Referra…" at bounding box center [766, 307] width 926 height 806
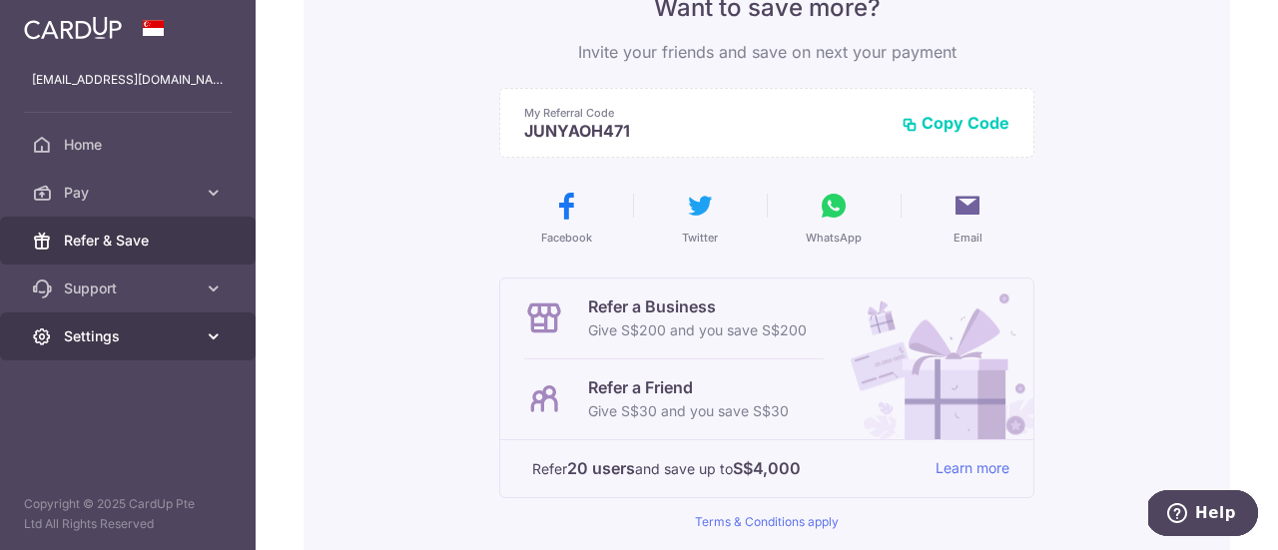
click at [137, 324] on link "Settings" at bounding box center [128, 336] width 256 height 48
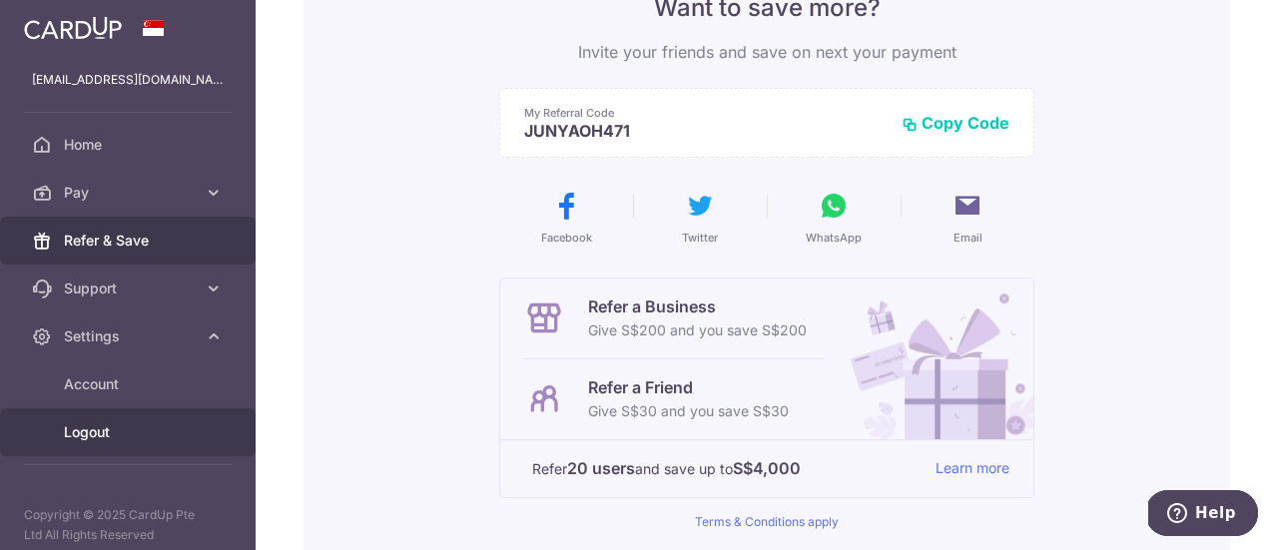
click at [103, 438] on span "Logout" at bounding box center [130, 432] width 132 height 20
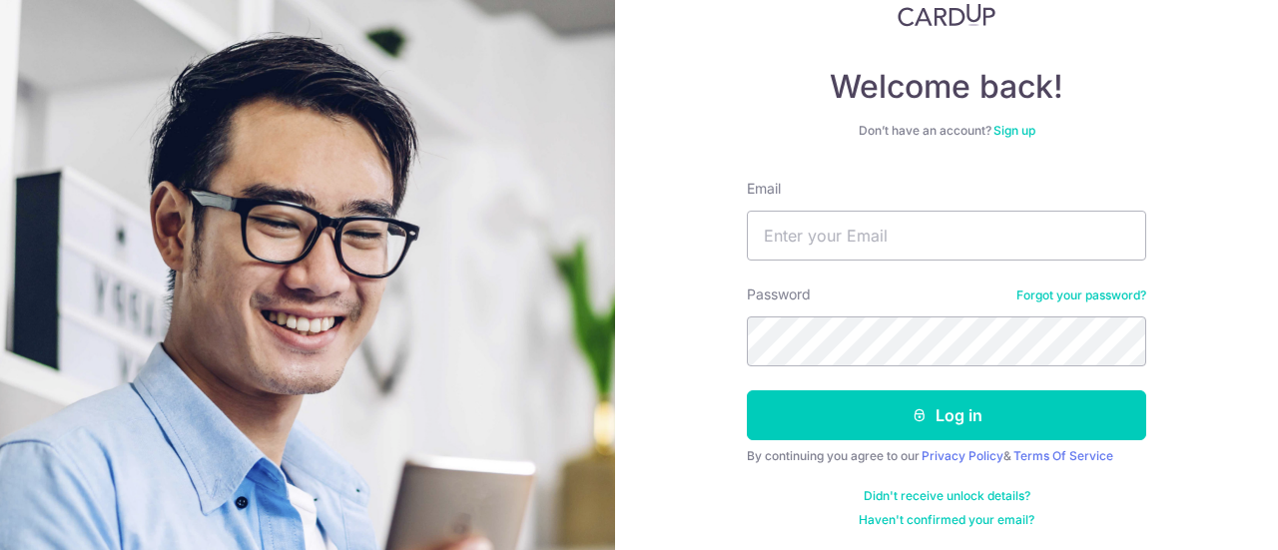
scroll to position [142, 0]
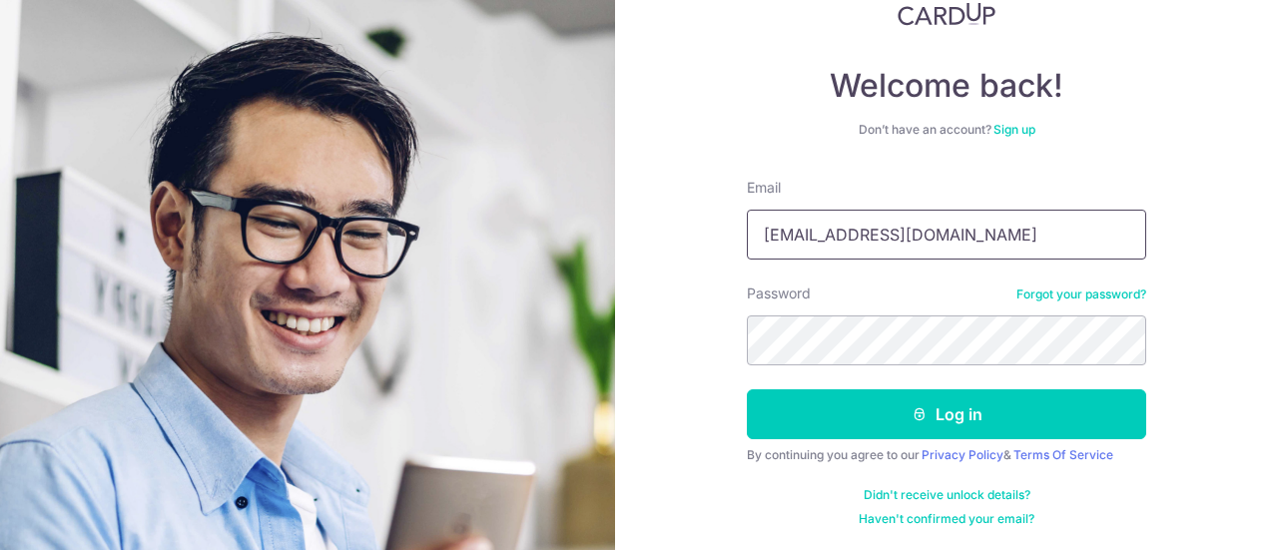
click at [856, 233] on input "Kingsleyhan.spisc@gmail.com" at bounding box center [946, 235] width 399 height 50
click at [900, 234] on input "Kingsleyhan.spisc@gmail.com" at bounding box center [946, 235] width 399 height 50
type input "Kingsleyhan.spisc+1@gmail.com"
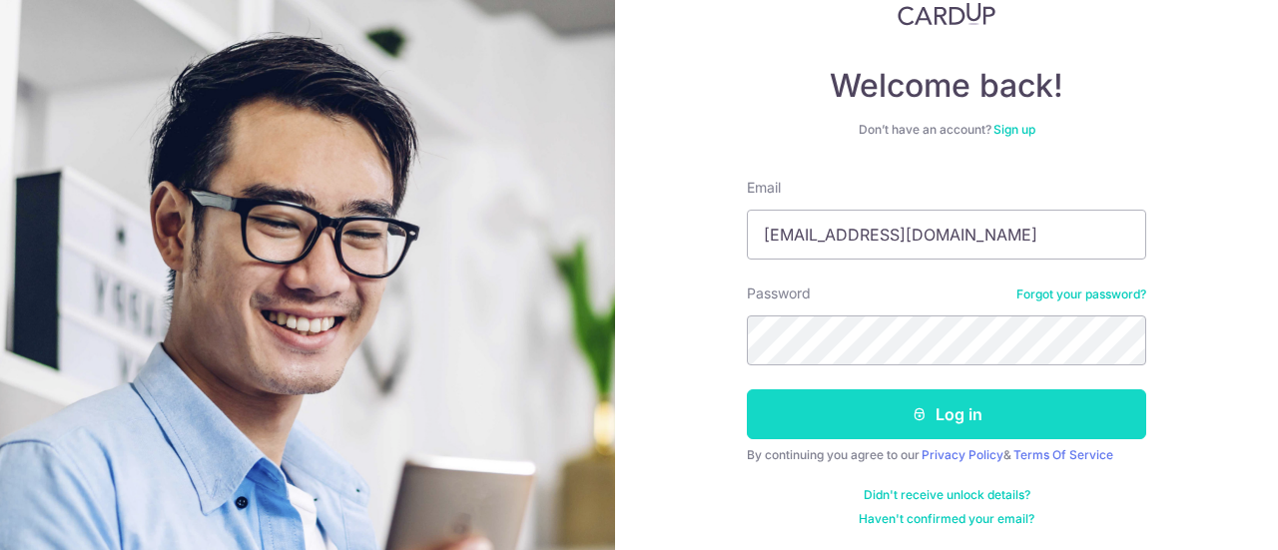
click at [930, 408] on button "Log in" at bounding box center [946, 414] width 399 height 50
